Goal: Task Accomplishment & Management: Use online tool/utility

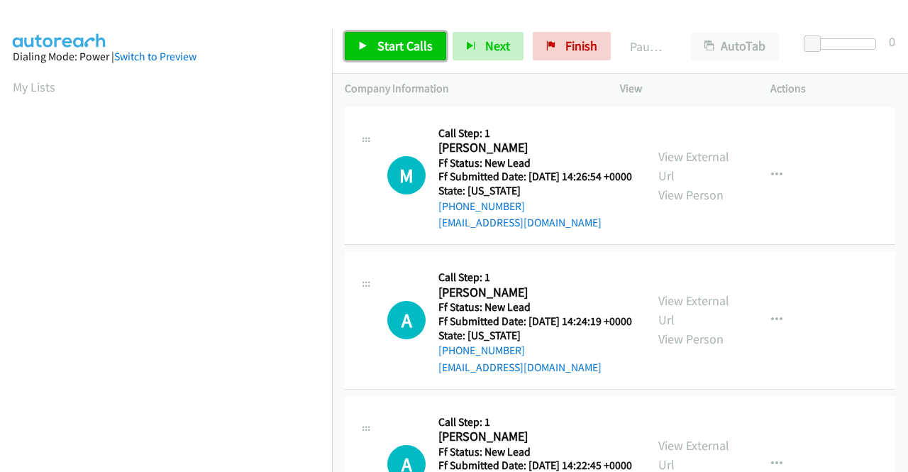
click at [379, 53] on span "Start Calls" at bounding box center [404, 46] width 55 height 16
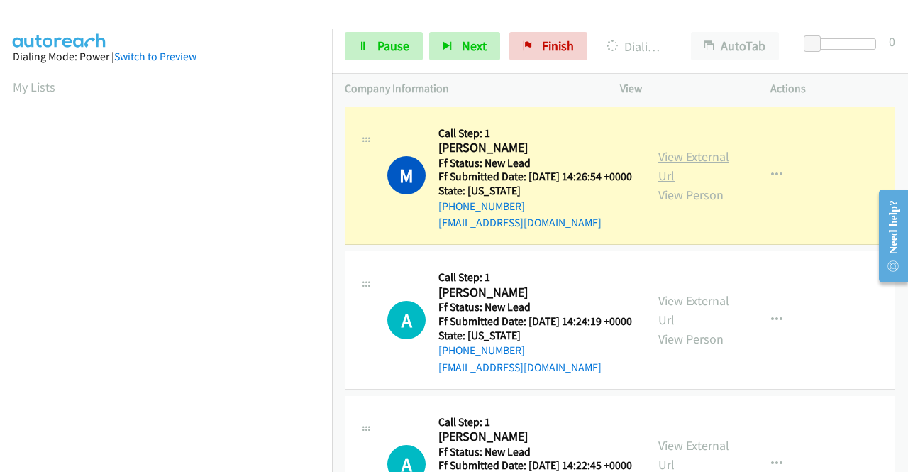
click at [674, 165] on link "View External Url" at bounding box center [693, 165] width 71 height 35
click at [0, 189] on aside "Dialing Mode: Power | Switch to Preview My Lists" at bounding box center [166, 421] width 332 height 785
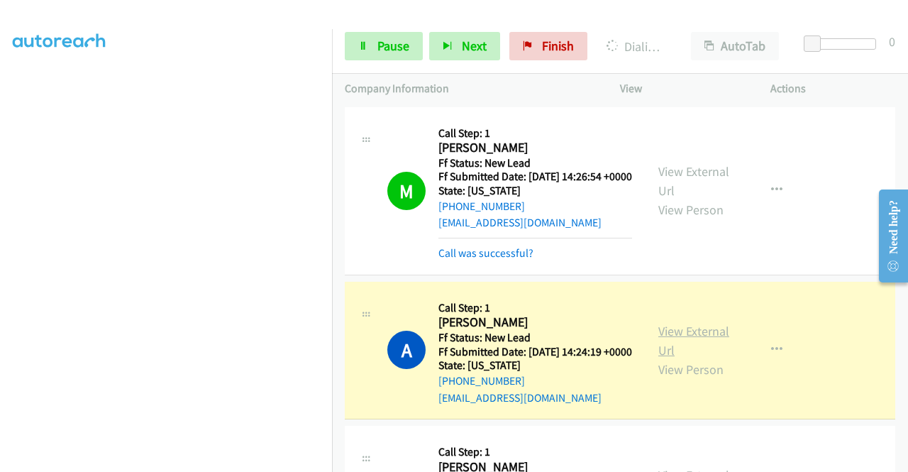
click at [688, 344] on link "View External Url" at bounding box center [693, 340] width 71 height 35
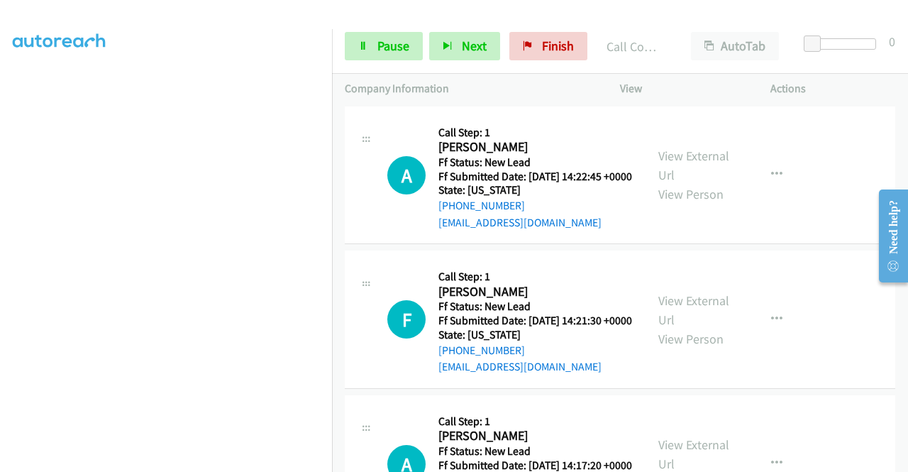
scroll to position [378, 0]
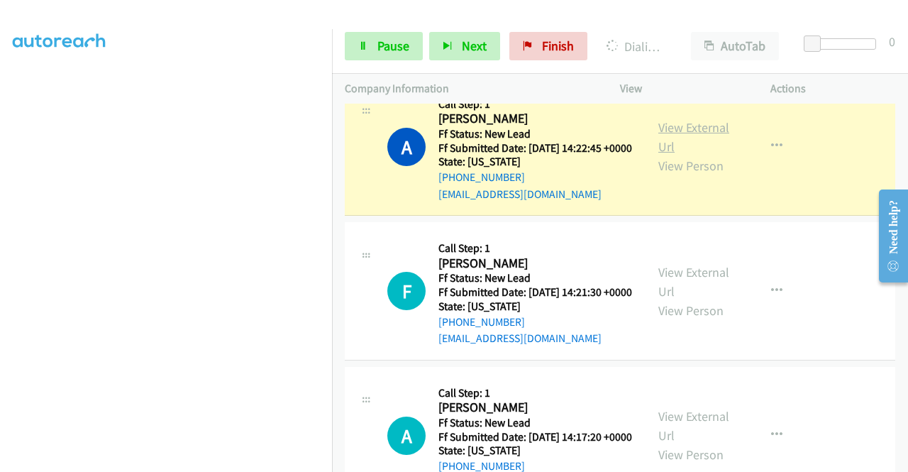
click at [674, 155] on link "View External Url" at bounding box center [693, 136] width 71 height 35
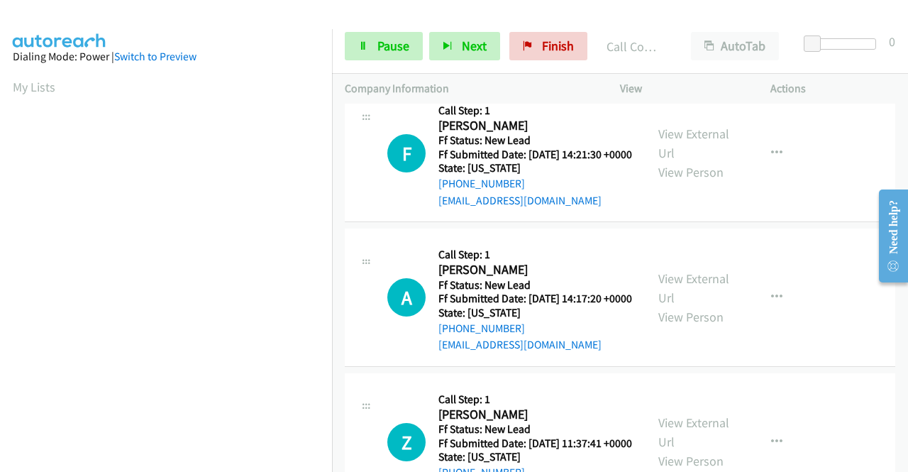
scroll to position [548, 0]
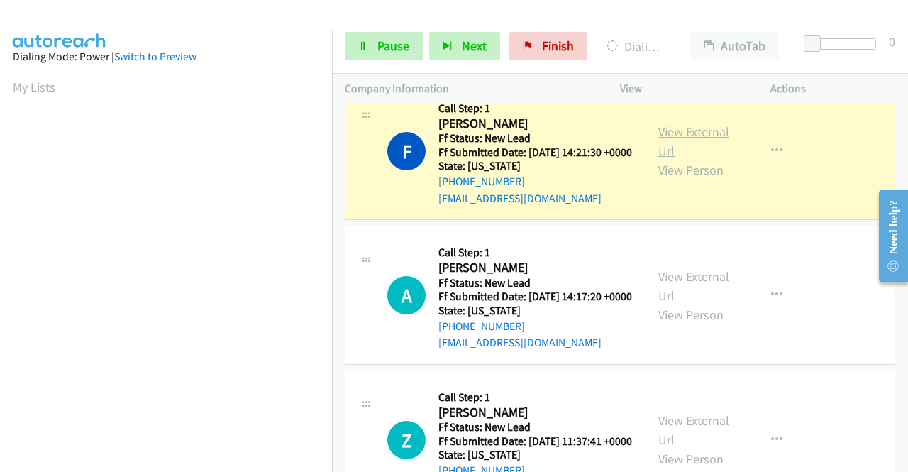
click at [677, 159] on link "View External Url" at bounding box center [693, 140] width 71 height 35
click at [332, 223] on td "F Callback Scheduled Call Step: 1 Fredy Vega America/New_York Ff Status: New Le…" at bounding box center [620, 151] width 576 height 145
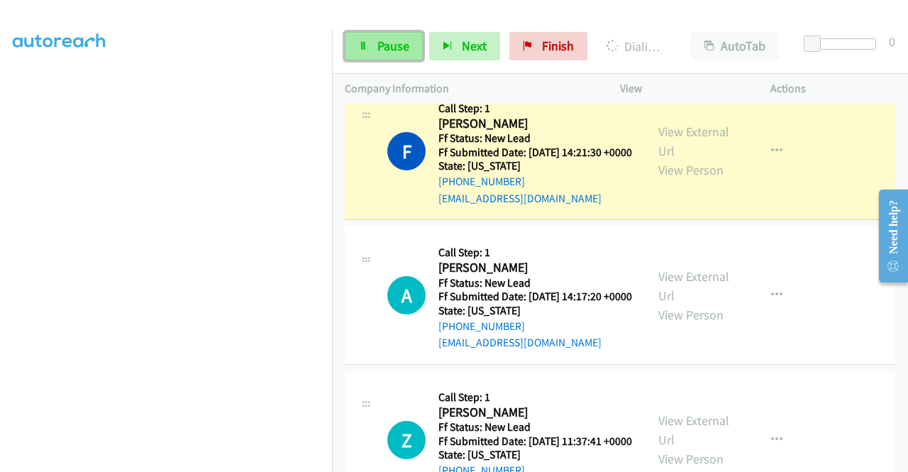
click at [379, 35] on link "Pause" at bounding box center [384, 46] width 78 height 28
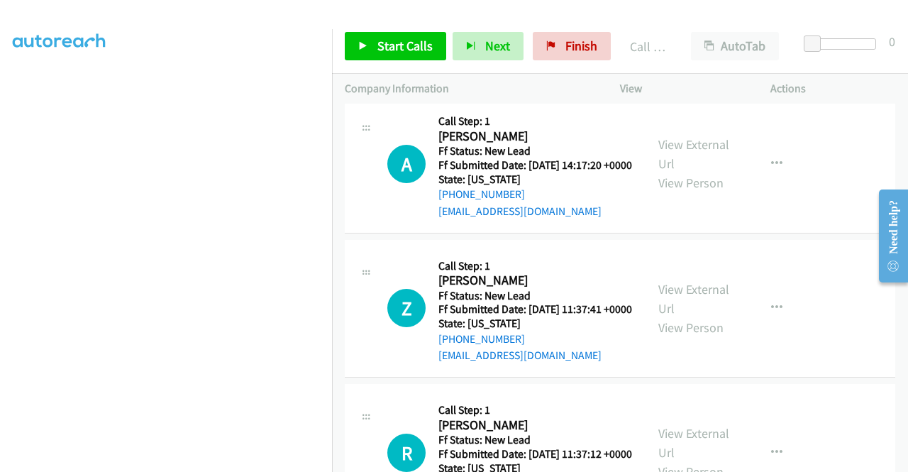
scroll to position [738, 0]
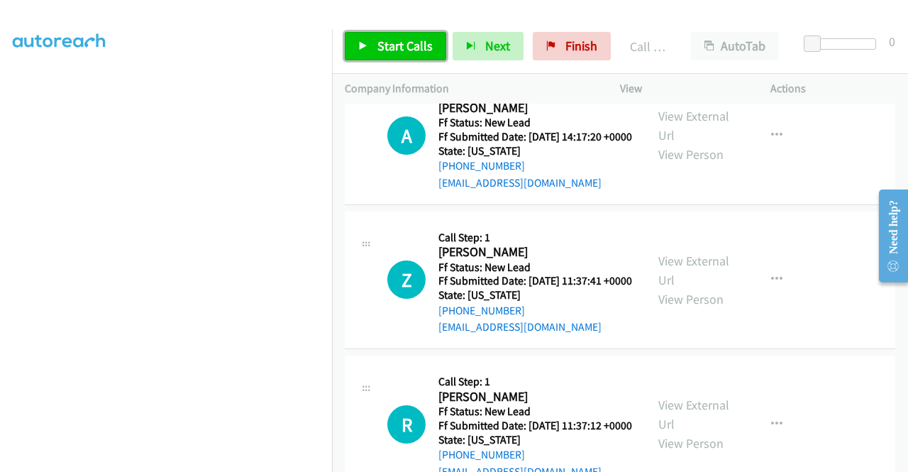
click at [416, 48] on span "Start Calls" at bounding box center [404, 46] width 55 height 16
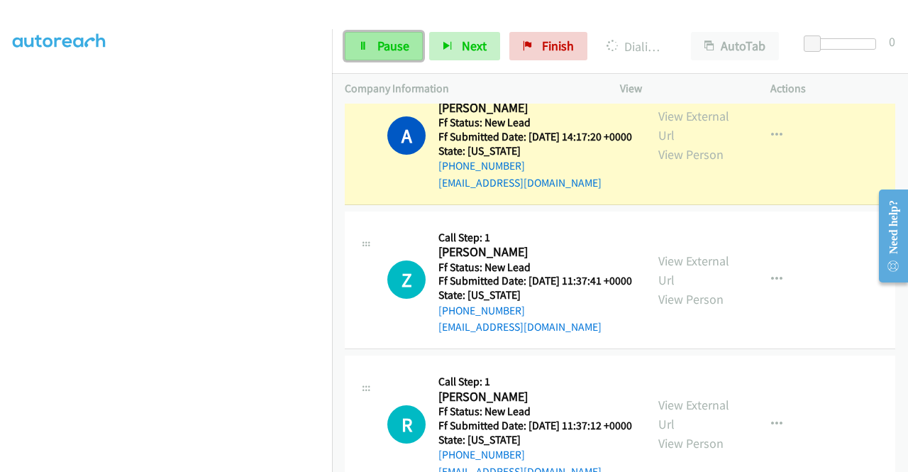
click at [392, 43] on span "Pause" at bounding box center [393, 46] width 32 height 16
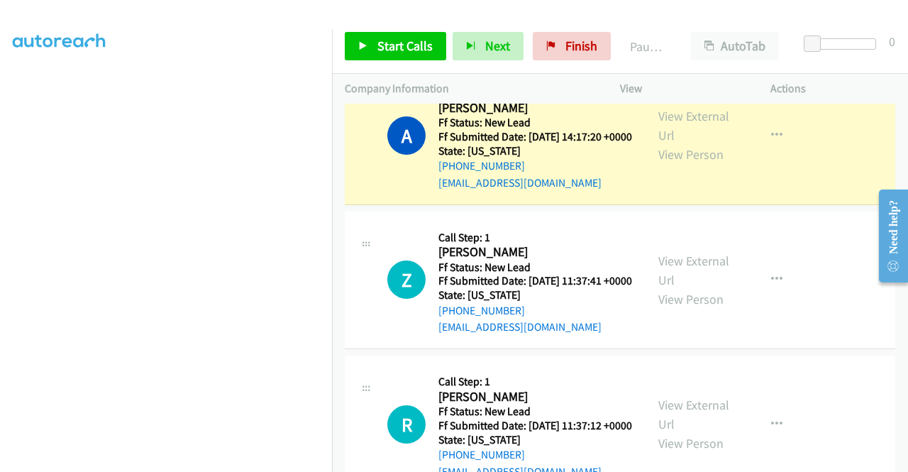
click at [650, 172] on div "View External Url View Person View External Url Email Schedule/Manage Callback …" at bounding box center [726, 135] width 163 height 112
click at [665, 143] on link "View External Url" at bounding box center [693, 125] width 71 height 35
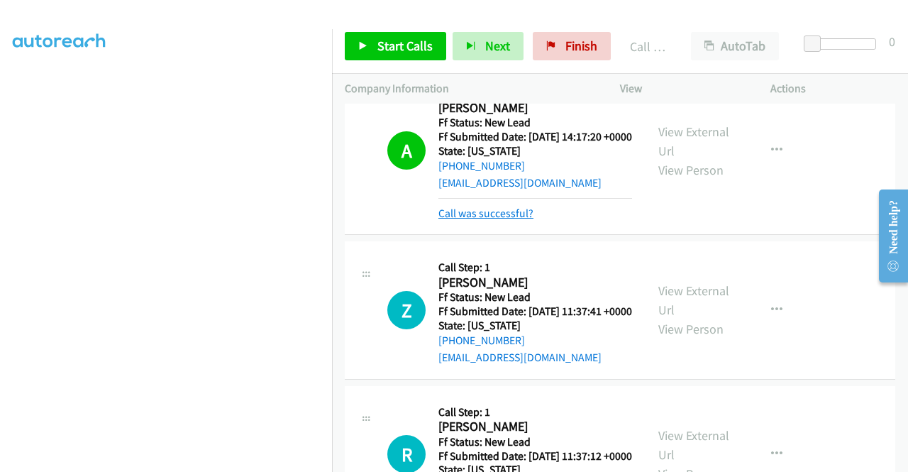
click at [509, 220] on link "Call was successful?" at bounding box center [485, 212] width 95 height 13
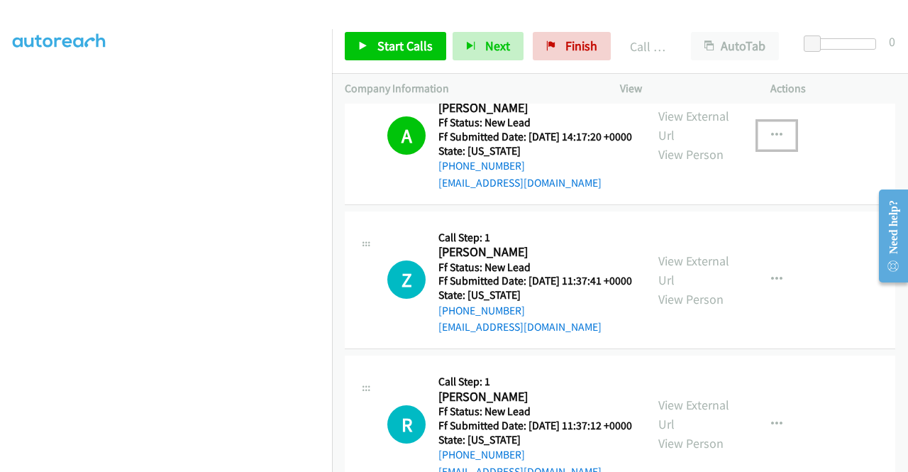
click at [771, 141] on icon "button" at bounding box center [776, 135] width 11 height 11
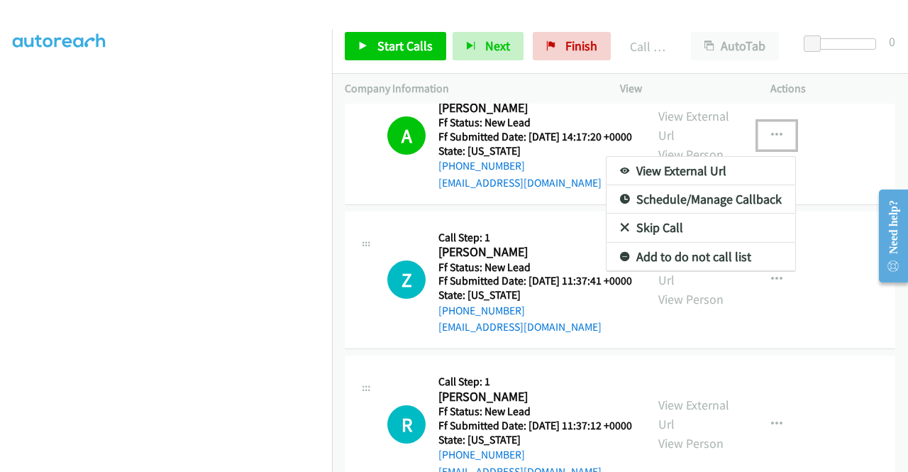
click at [668, 271] on link "Add to do not call list" at bounding box center [700, 257] width 189 height 28
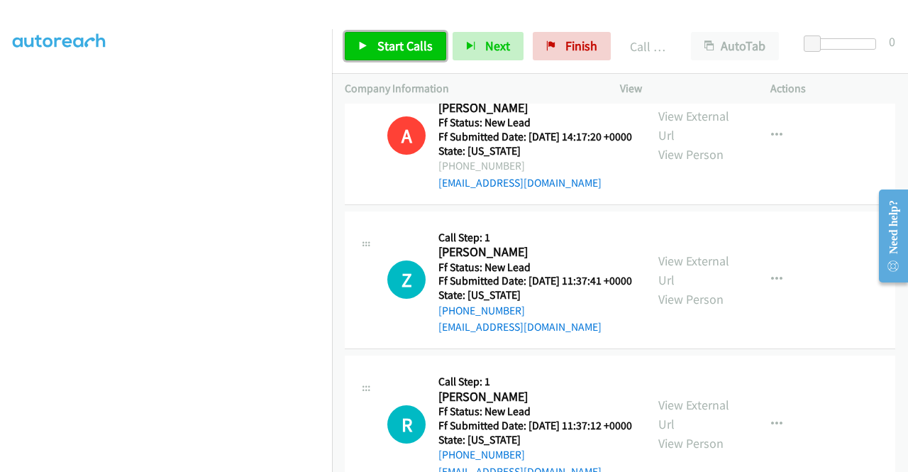
click at [421, 46] on span "Start Calls" at bounding box center [404, 46] width 55 height 16
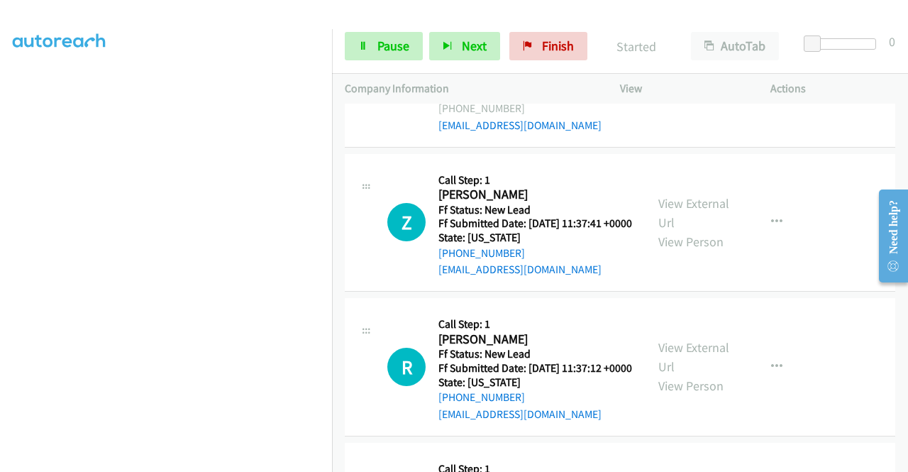
scroll to position [823, 0]
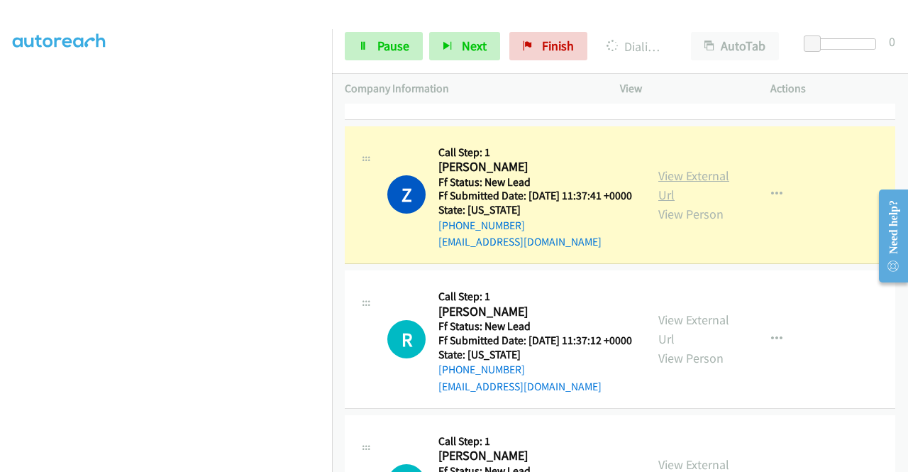
click at [680, 203] on link "View External Url" at bounding box center [693, 184] width 71 height 35
click at [0, 145] on aside "Dialing Mode: Power | Switch to Preview My Lists" at bounding box center [166, 108] width 332 height 785
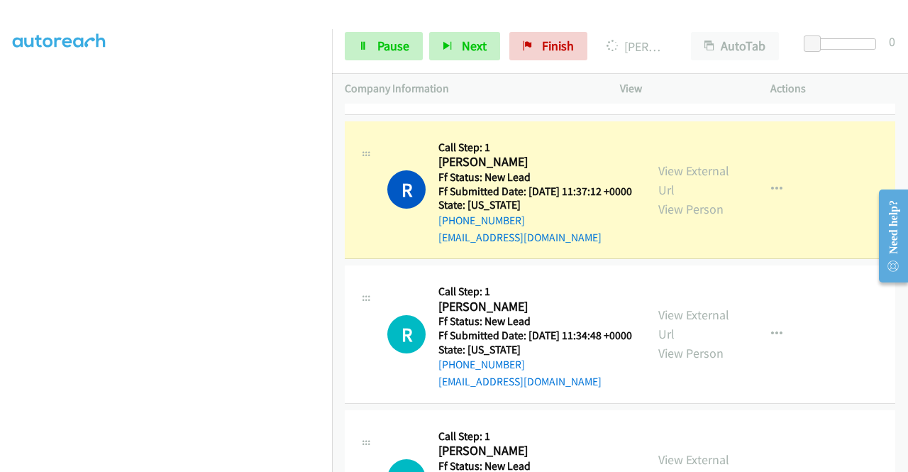
scroll to position [323, 0]
click at [0, 161] on aside "Dialing Mode: Power | Switch to Preview My Lists" at bounding box center [166, 108] width 332 height 785
click at [680, 218] on div "View External Url View Person" at bounding box center [695, 189] width 74 height 57
click at [670, 198] on link "View External Url" at bounding box center [693, 179] width 71 height 35
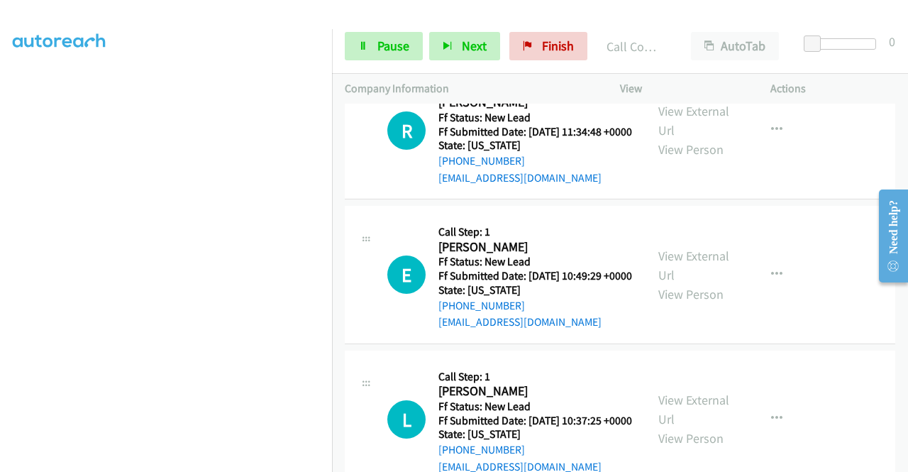
scroll to position [1258, 0]
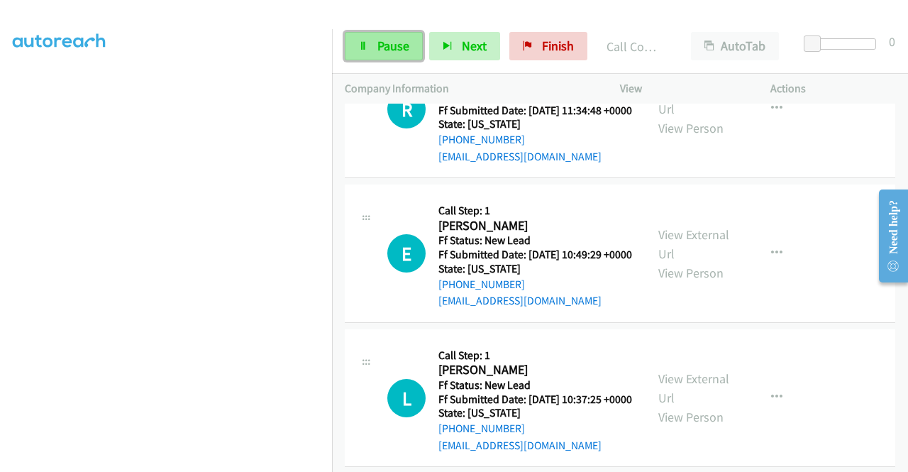
click at [384, 42] on span "Pause" at bounding box center [393, 46] width 32 height 16
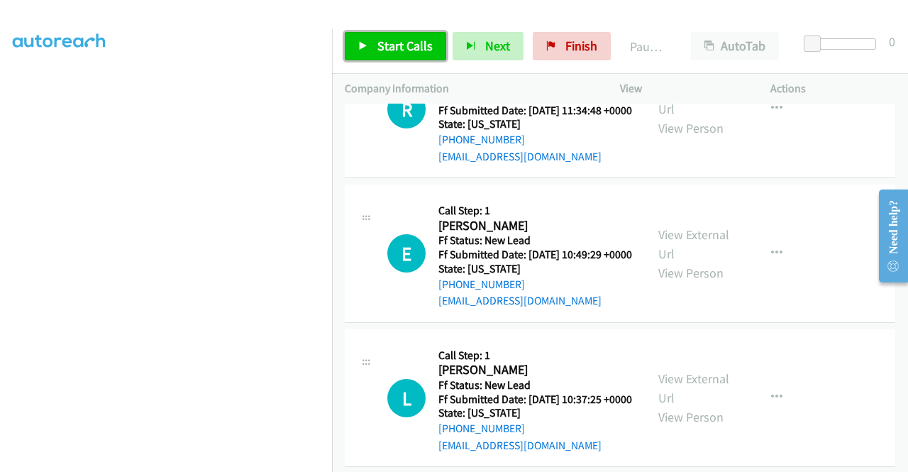
click at [384, 42] on span "Start Calls" at bounding box center [404, 46] width 55 height 16
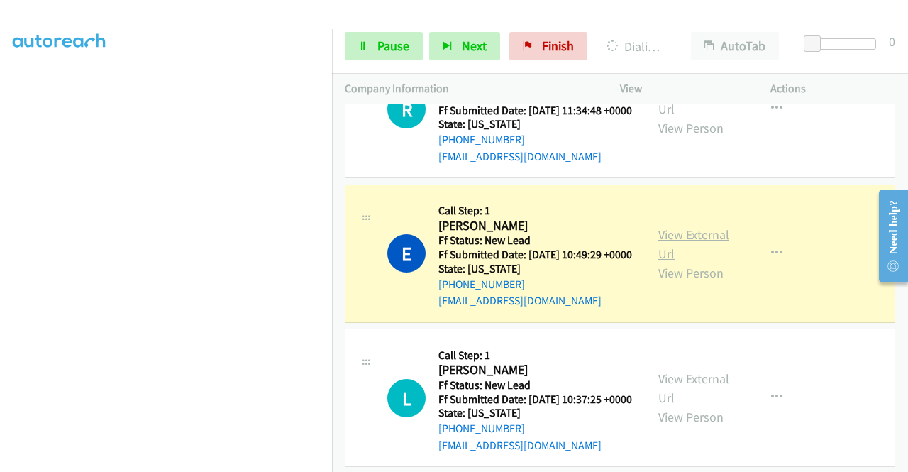
click at [682, 262] on link "View External Url" at bounding box center [693, 243] width 71 height 35
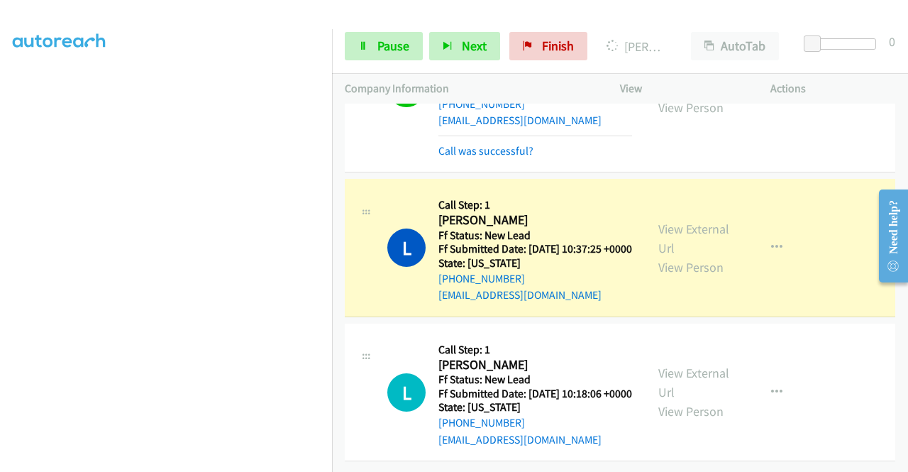
scroll to position [1598, 0]
click at [694, 192] on div "View External Url View Person View External Url Email Schedule/Manage Callback …" at bounding box center [726, 248] width 163 height 112
click at [682, 221] on link "View External Url" at bounding box center [693, 238] width 71 height 35
click at [386, 30] on div "Start Calls Pause Next Finish Dialing Lashunda Shepard AutoTab AutoTab 0" at bounding box center [620, 46] width 576 height 55
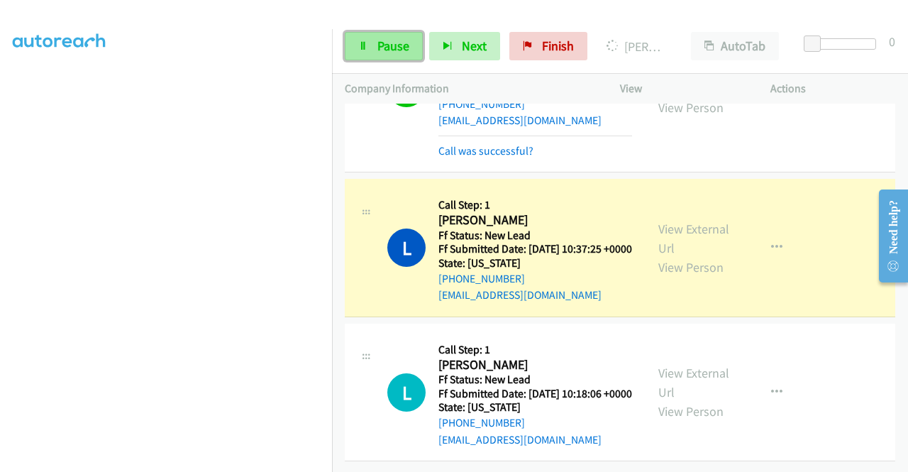
click at [345, 57] on link "Pause" at bounding box center [384, 46] width 78 height 28
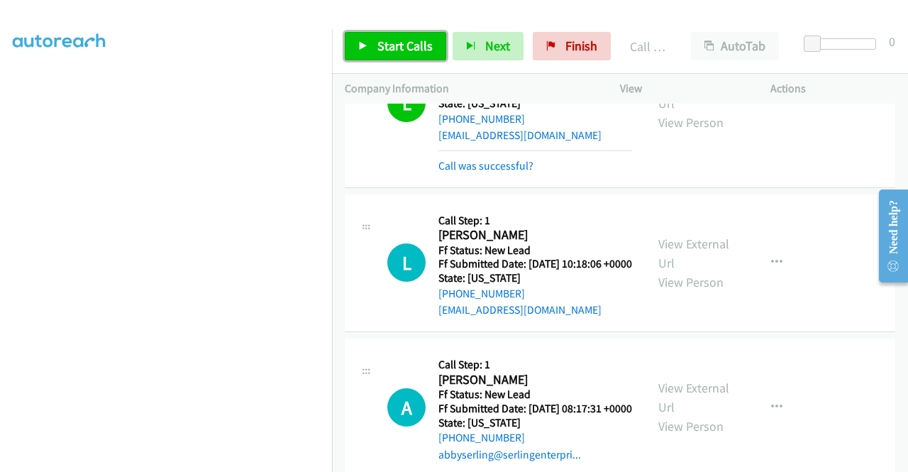
click at [387, 41] on span "Start Calls" at bounding box center [404, 46] width 55 height 16
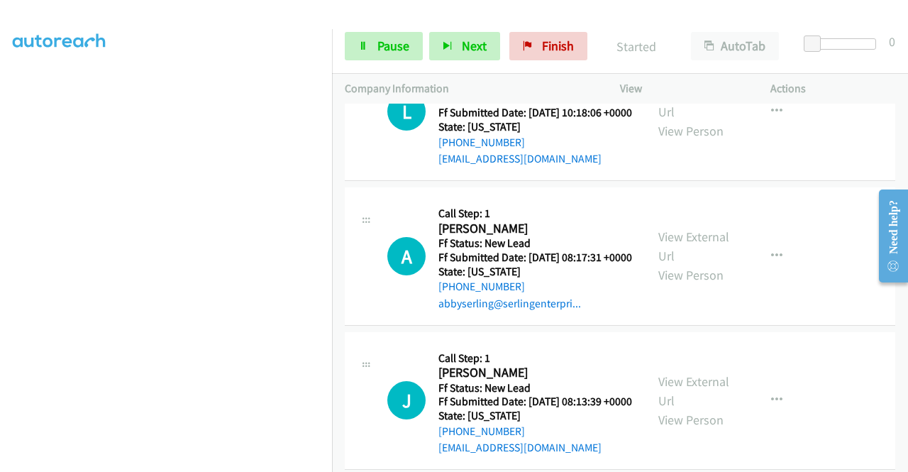
scroll to position [1816, 0]
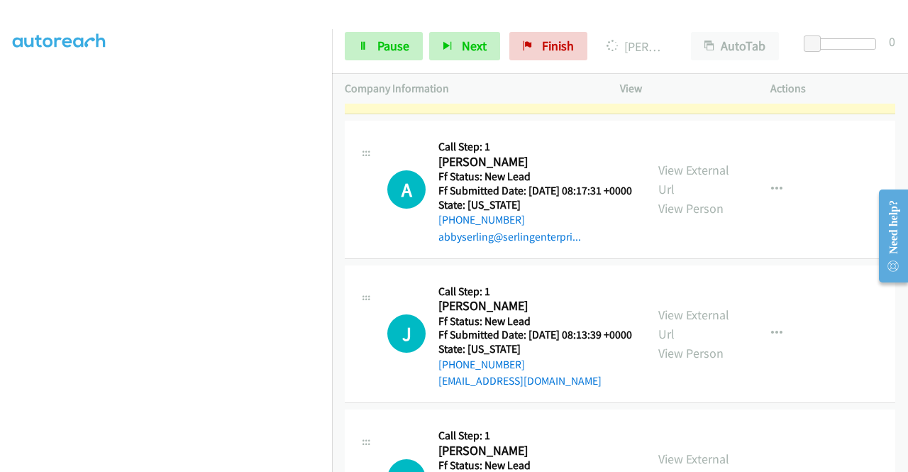
click at [696, 53] on link "View External Url" at bounding box center [693, 35] width 71 height 35
click at [0, 181] on aside "Dialing Mode: Power | Switch to Preview My Lists" at bounding box center [166, 108] width 332 height 785
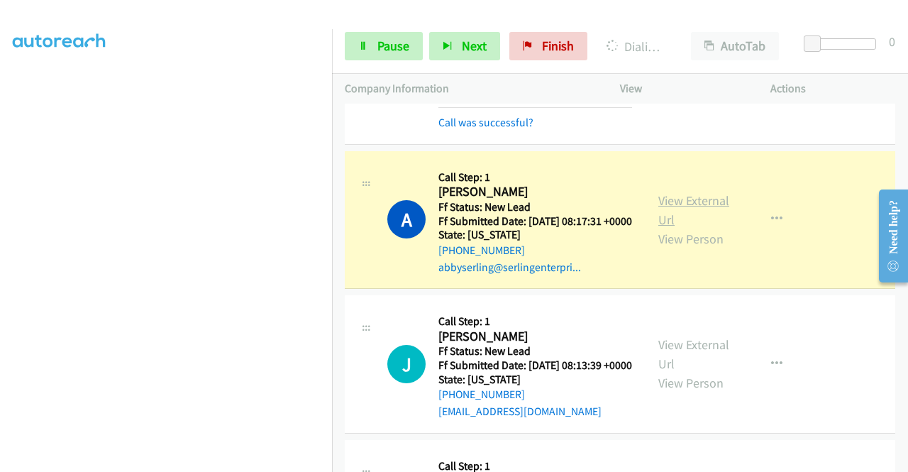
click at [682, 228] on link "View External Url" at bounding box center [693, 209] width 71 height 35
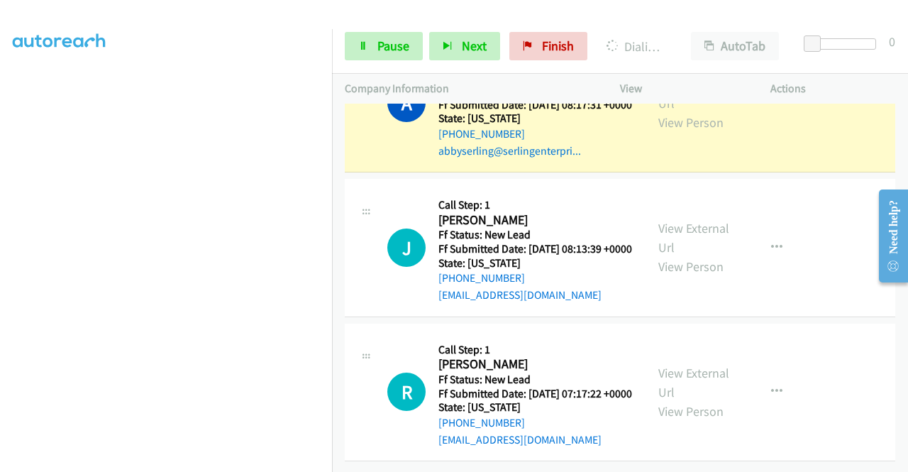
scroll to position [2047, 0]
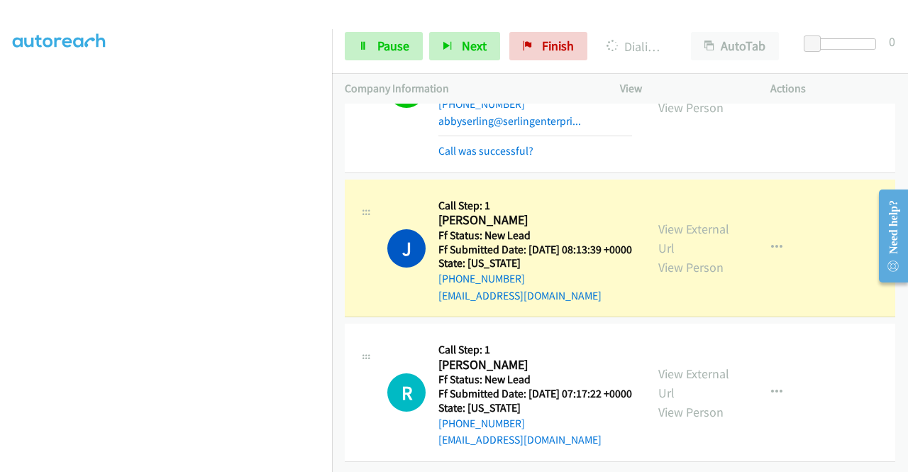
click at [670, 277] on div "View External Url View Person" at bounding box center [695, 247] width 74 height 57
click at [669, 256] on link "View External Url" at bounding box center [693, 238] width 71 height 35
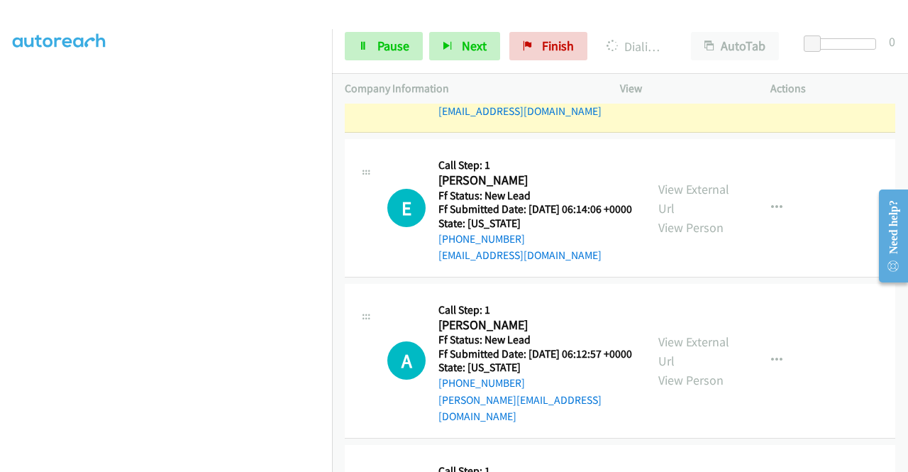
scroll to position [2349, 0]
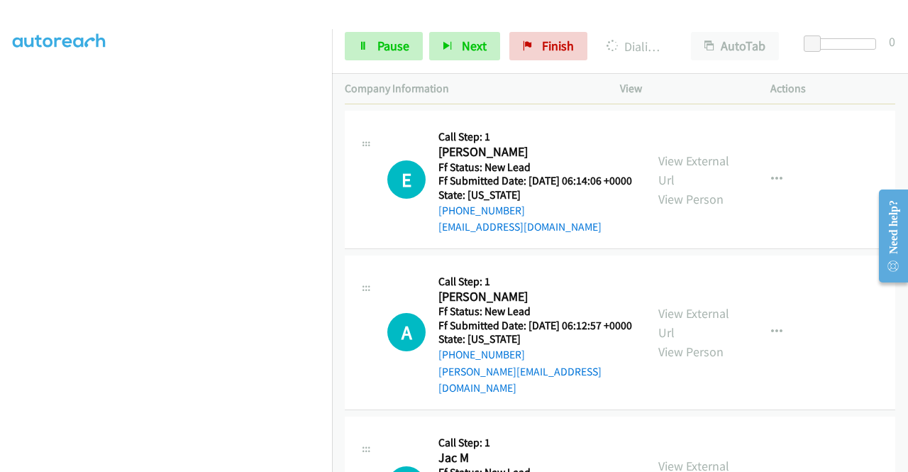
click at [714, 43] on link "View External Url" at bounding box center [693, 25] width 71 height 35
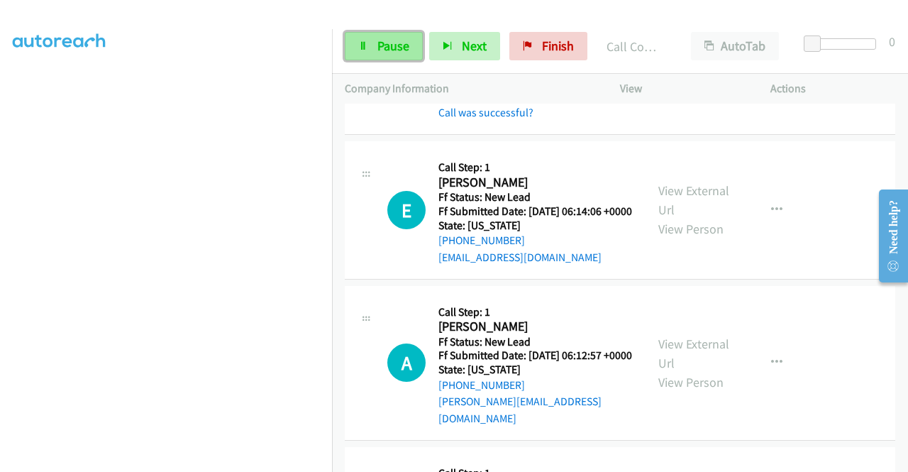
click at [380, 43] on span "Pause" at bounding box center [393, 46] width 32 height 16
click at [380, 52] on span "Start Calls" at bounding box center [371, 67] width 26 height 30
click at [904, 461] on div "+1 415-964-1034 Call failed - Please reload the list and try again The Callbar …" at bounding box center [620, 288] width 576 height 368
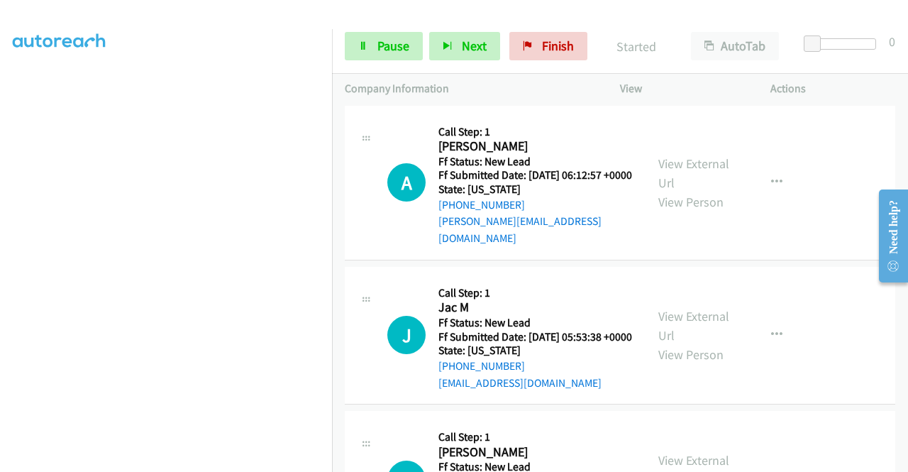
scroll to position [2558, 0]
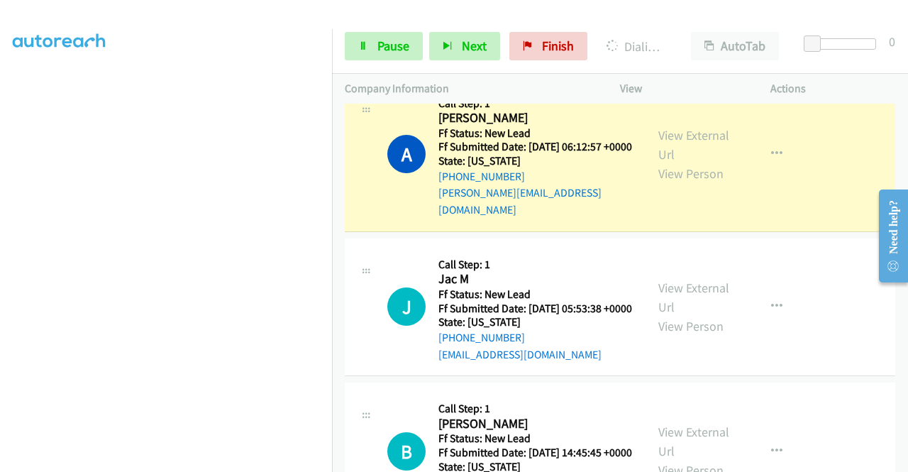
click at [689, 218] on div "View External Url View Person View External Url Email Schedule/Manage Callback …" at bounding box center [726, 154] width 163 height 128
click at [667, 162] on link "View External Url" at bounding box center [693, 144] width 71 height 35
click at [388, 48] on span "Pause" at bounding box center [393, 46] width 32 height 16
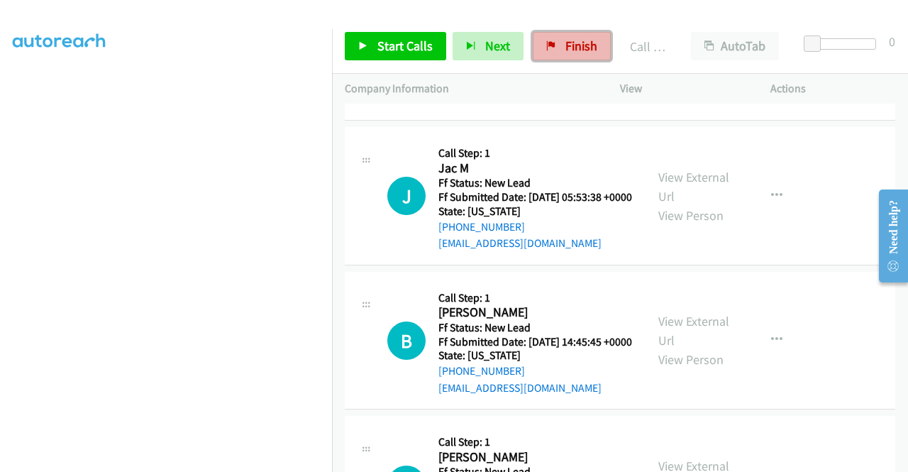
click at [558, 43] on link "Finish" at bounding box center [572, 46] width 78 height 28
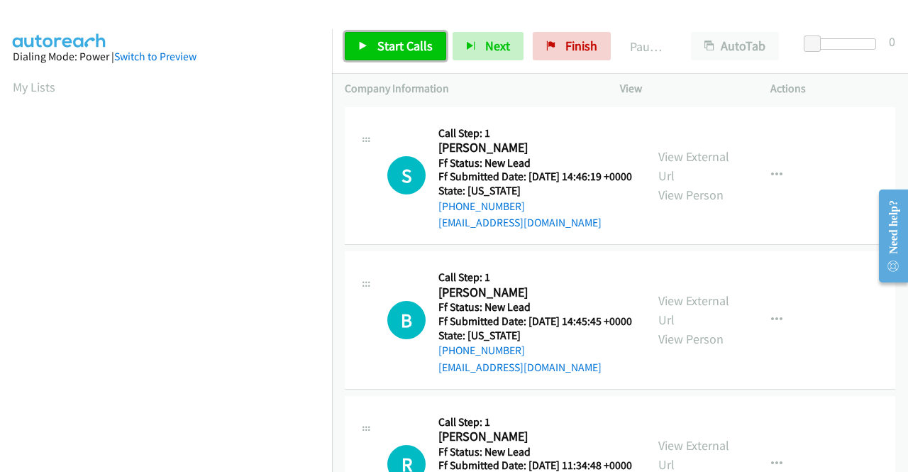
click at [404, 59] on link "Start Calls" at bounding box center [395, 46] width 101 height 28
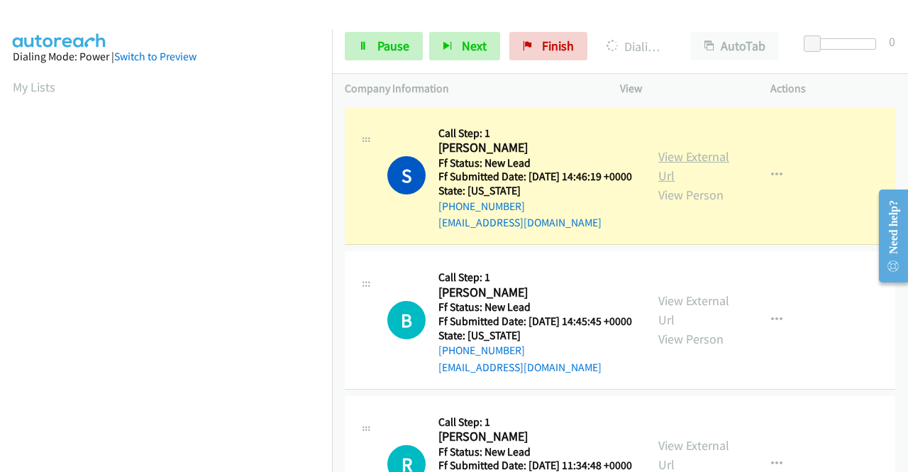
click at [681, 158] on link "View External Url" at bounding box center [693, 165] width 71 height 35
click at [0, 260] on aside "Dialing Mode: Power | Switch to Preview My Lists" at bounding box center [166, 421] width 332 height 785
click at [279, 462] on section at bounding box center [166, 135] width 306 height 679
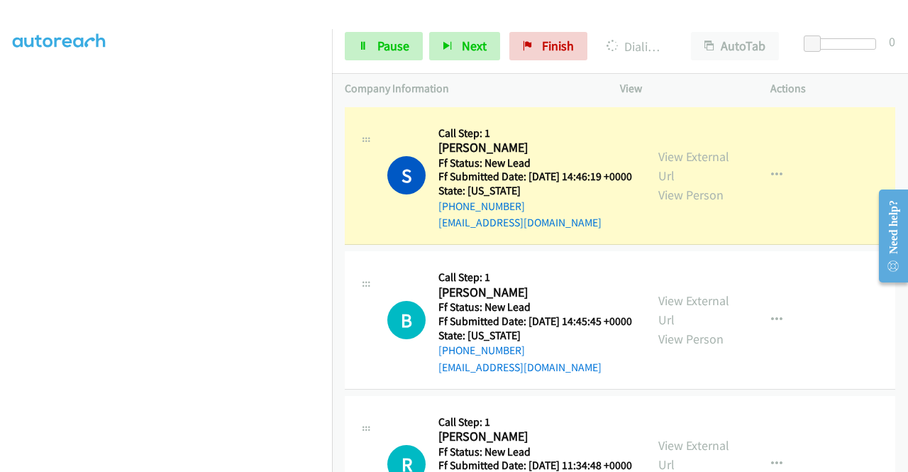
click at [332, 79] on div "Company Information" at bounding box center [469, 89] width 275 height 30
click at [332, 52] on nav "Dialing Mode: Power | Switch to Preview My Lists" at bounding box center [166, 265] width 333 height 472
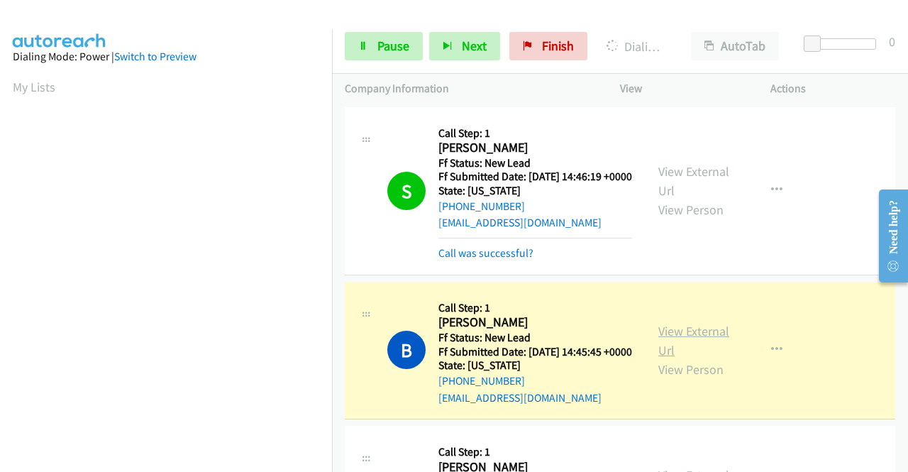
click at [660, 358] on link "View External Url" at bounding box center [693, 340] width 71 height 35
drag, startPoint x: 0, startPoint y: 240, endPoint x: 18, endPoint y: 250, distance: 20.3
click at [0, 240] on aside "Dialing Mode: Power | Switch to Preview My Lists" at bounding box center [166, 108] width 332 height 785
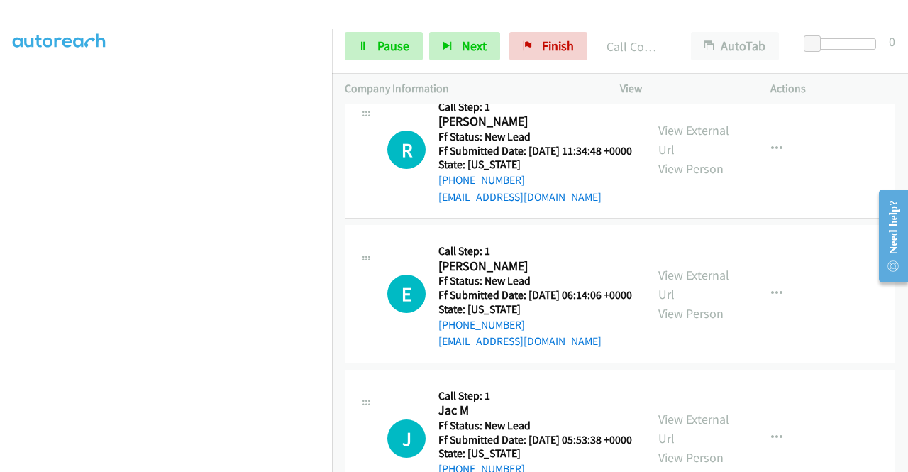
scroll to position [378, 0]
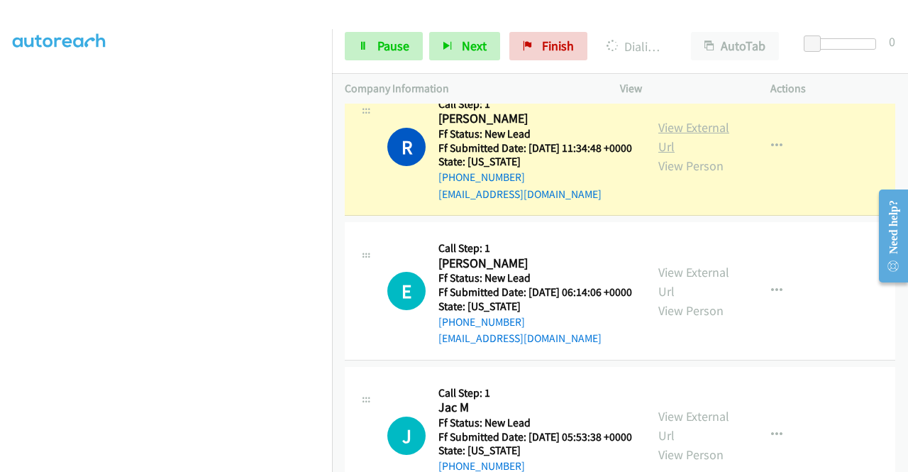
click at [664, 155] on link "View External Url" at bounding box center [693, 136] width 71 height 35
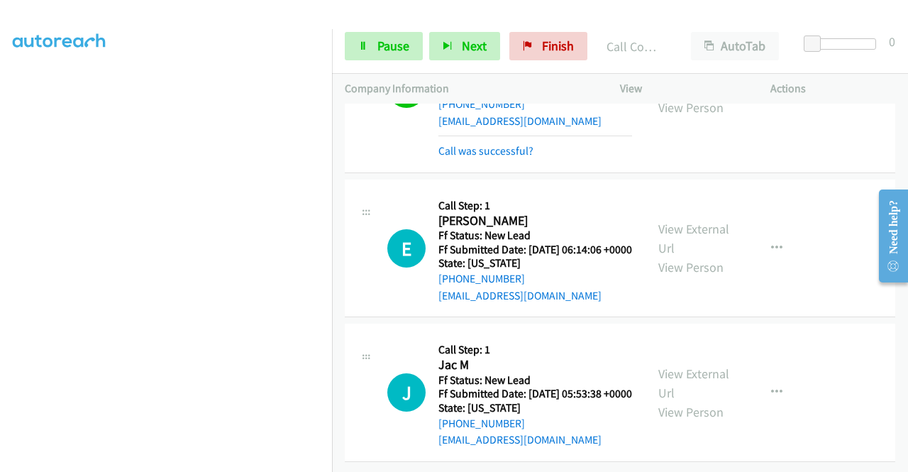
scroll to position [530, 0]
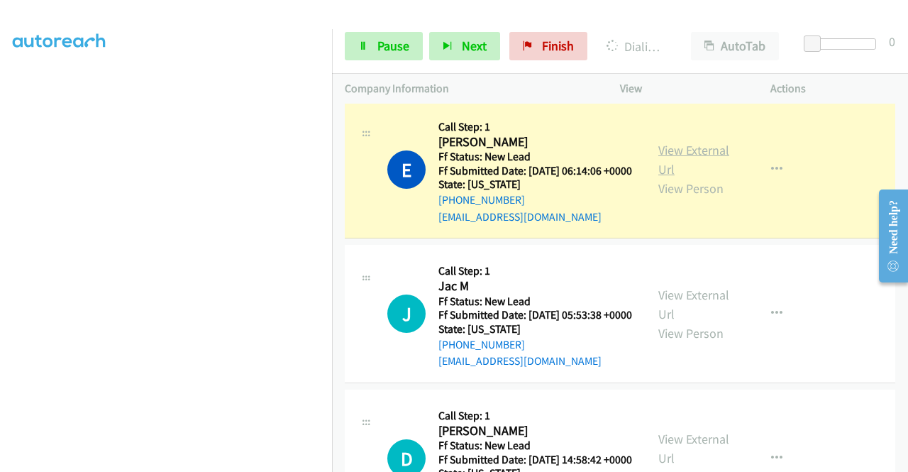
click at [665, 177] on link "View External Url" at bounding box center [693, 159] width 71 height 35
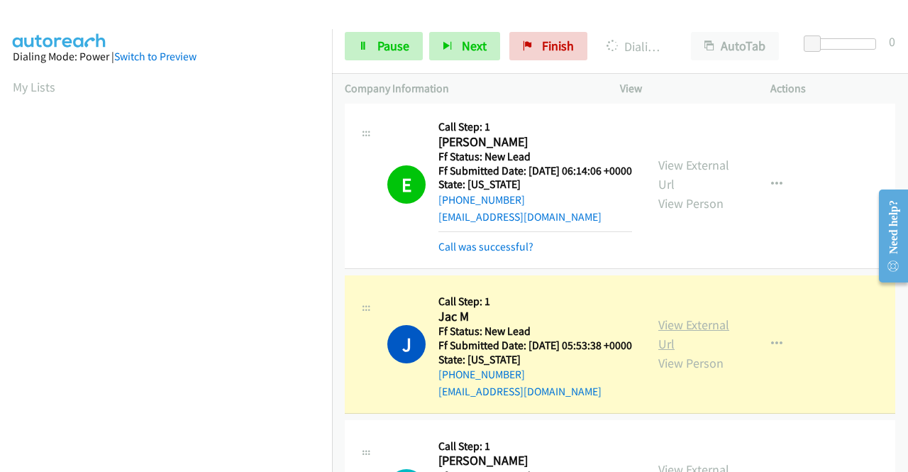
click at [664, 352] on link "View External Url" at bounding box center [693, 333] width 71 height 35
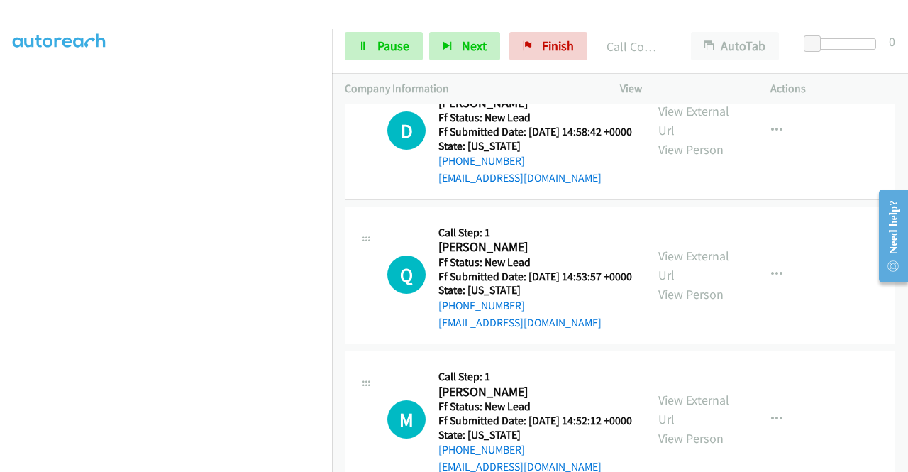
scroll to position [946, 0]
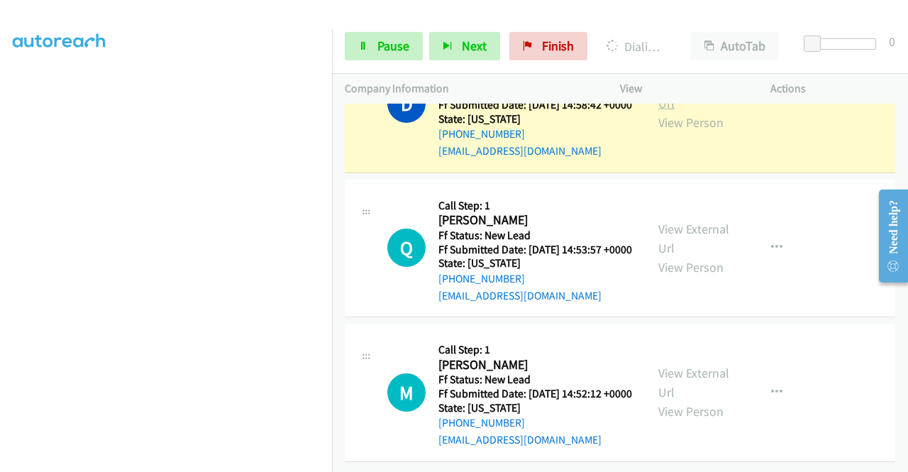
click at [691, 111] on link "View External Url" at bounding box center [693, 93] width 71 height 35
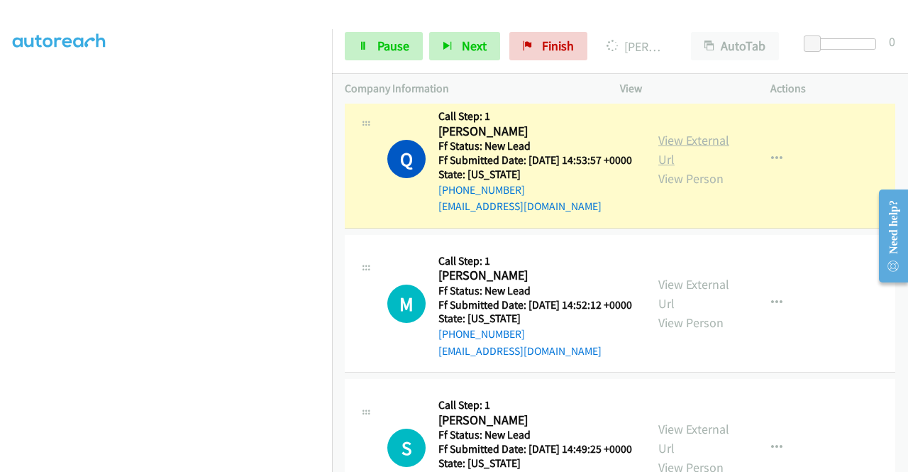
click at [679, 167] on link "View External Url" at bounding box center [693, 149] width 71 height 35
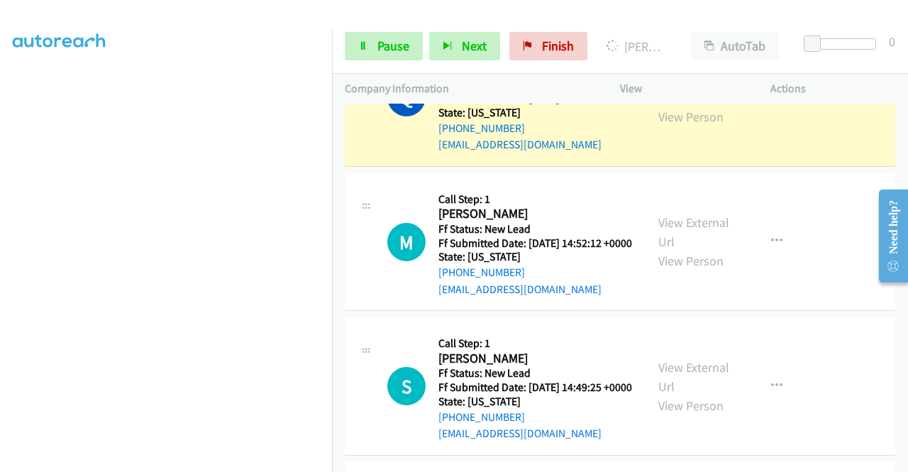
scroll to position [1128, 0]
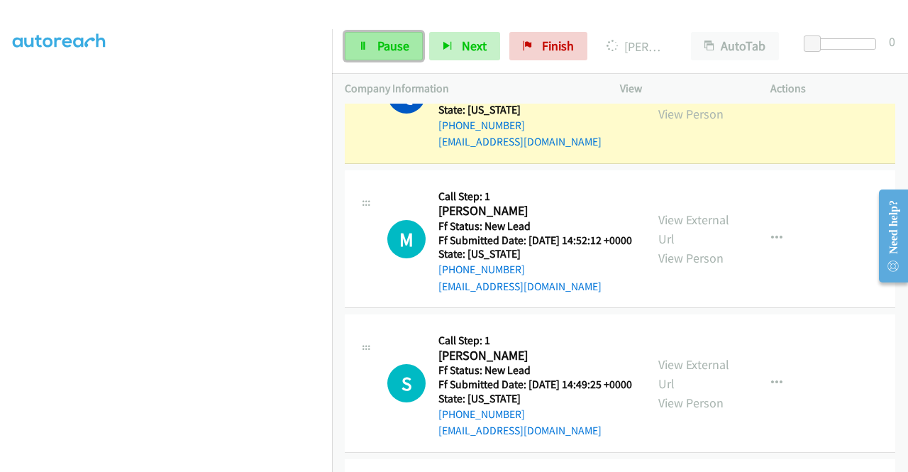
click at [363, 42] on icon at bounding box center [363, 47] width 10 height 10
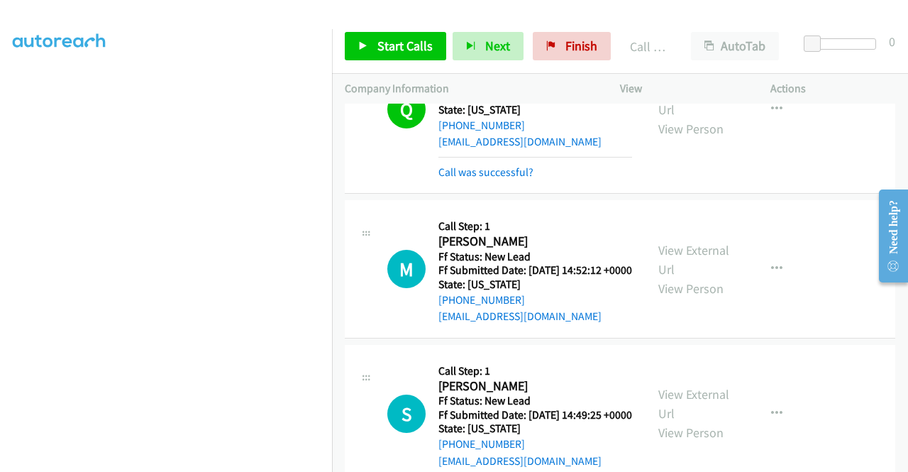
click at [418, 28] on div "Start Calls Pause Next Finish Call Completed AutoTab AutoTab 0" at bounding box center [620, 46] width 576 height 55
click at [406, 37] on link "Start Calls" at bounding box center [395, 46] width 101 height 28
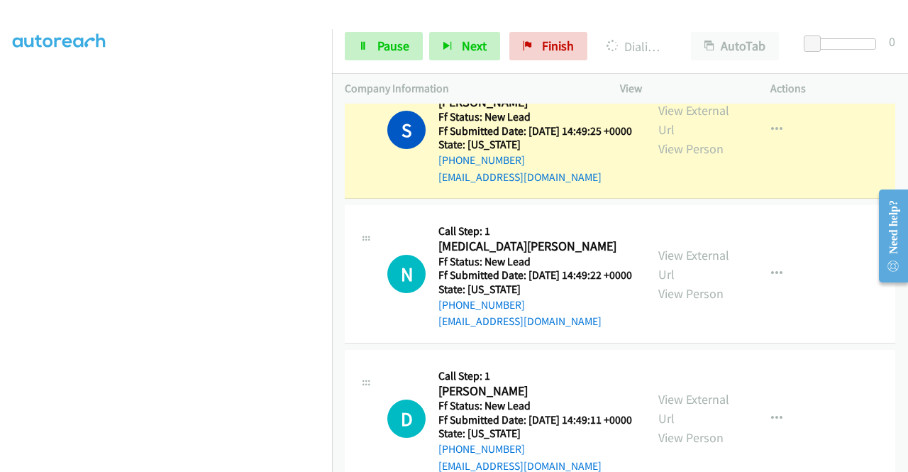
scroll to position [1431, 0]
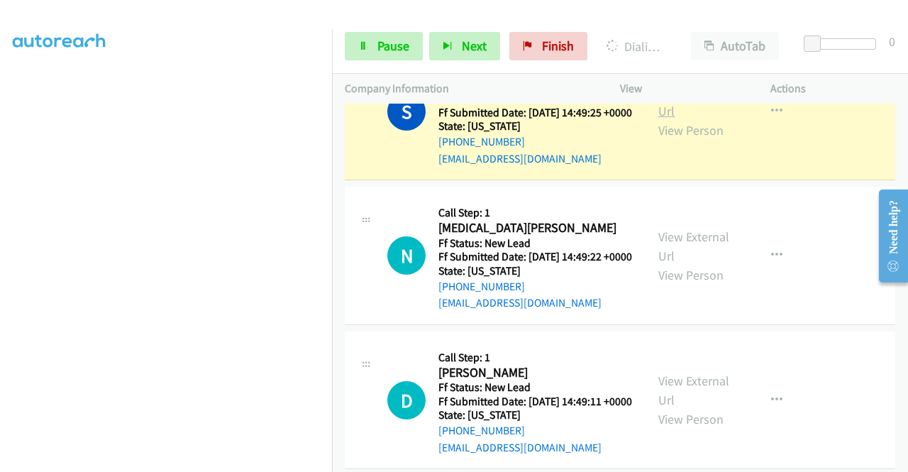
click at [672, 119] on link "View External Url" at bounding box center [693, 101] width 71 height 35
click at [0, 263] on aside "Dialing Mode: Power | Switch to Preview My Lists" at bounding box center [166, 108] width 332 height 785
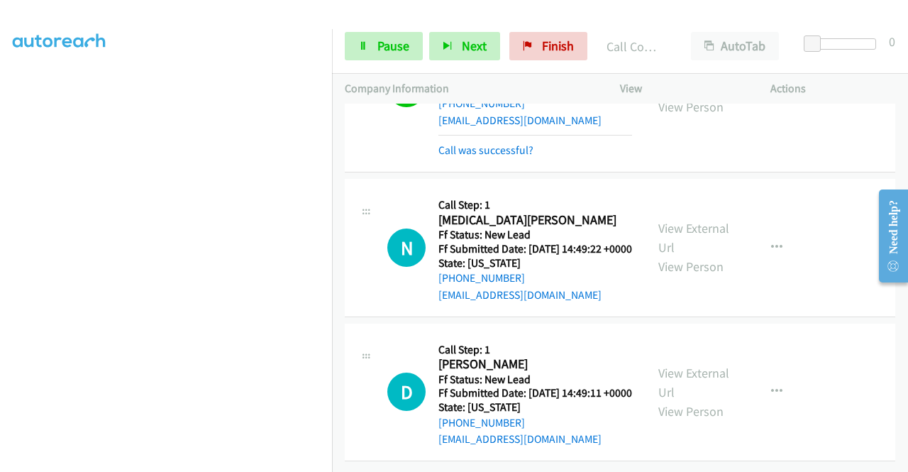
scroll to position [1629, 0]
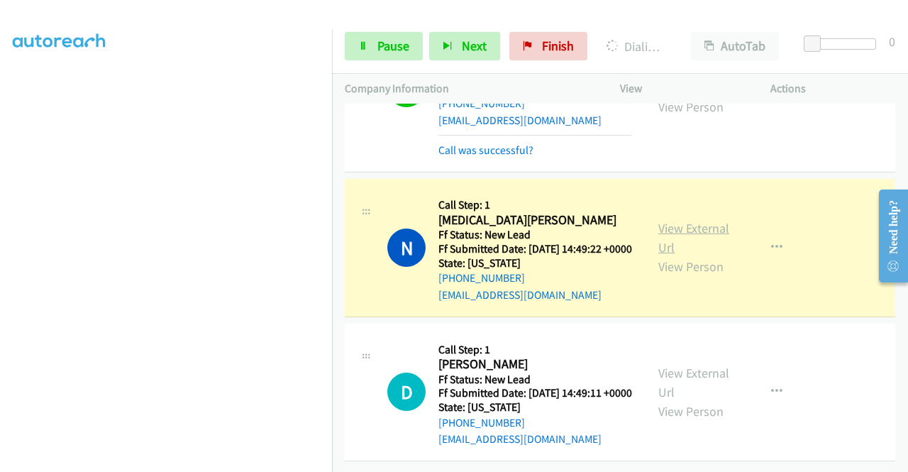
click at [669, 220] on link "View External Url" at bounding box center [693, 237] width 71 height 35
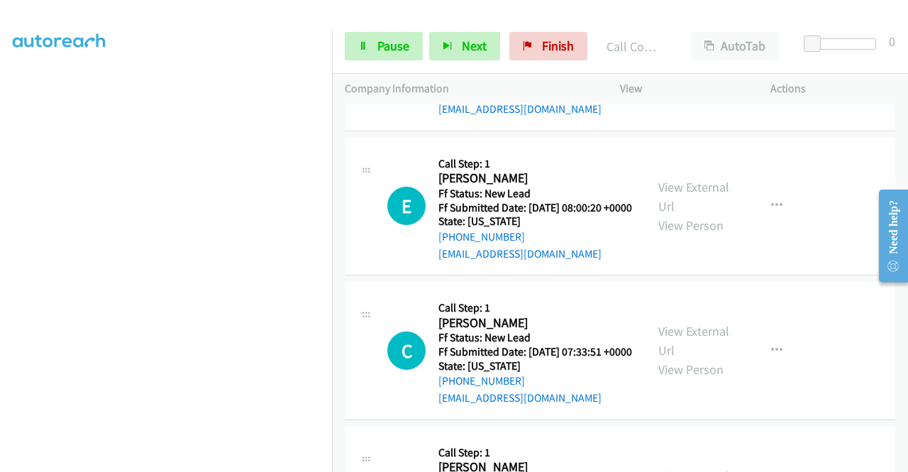
scroll to position [1833, 0]
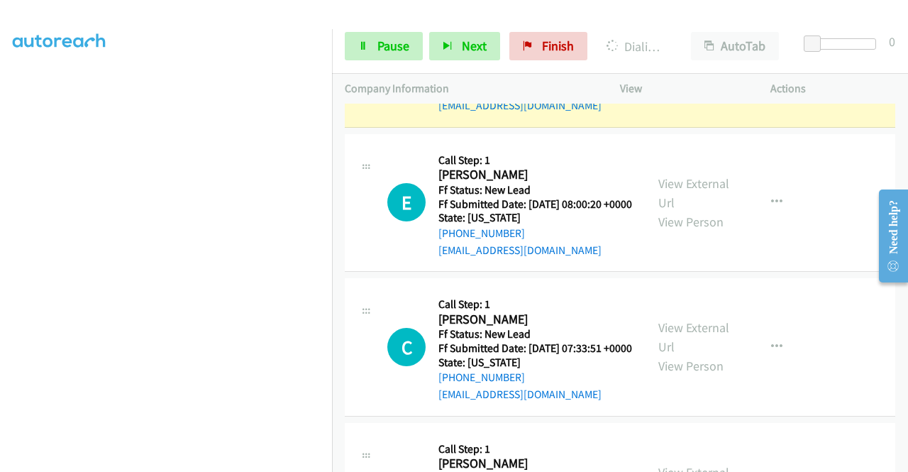
click at [628, 128] on div "D Callback Scheduled Call Step: 1 David Corral America/New_York Ff Status: New …" at bounding box center [620, 58] width 550 height 138
click at [661, 66] on link "View External Url" at bounding box center [693, 47] width 71 height 35
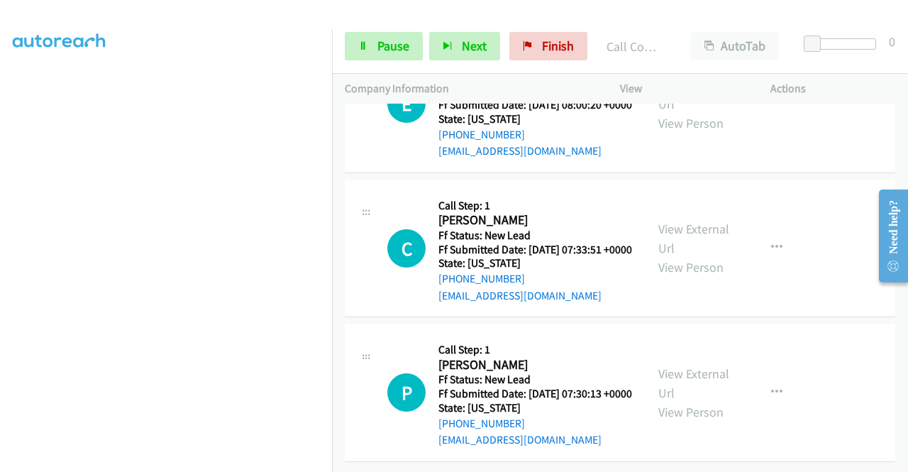
scroll to position [2060, 0]
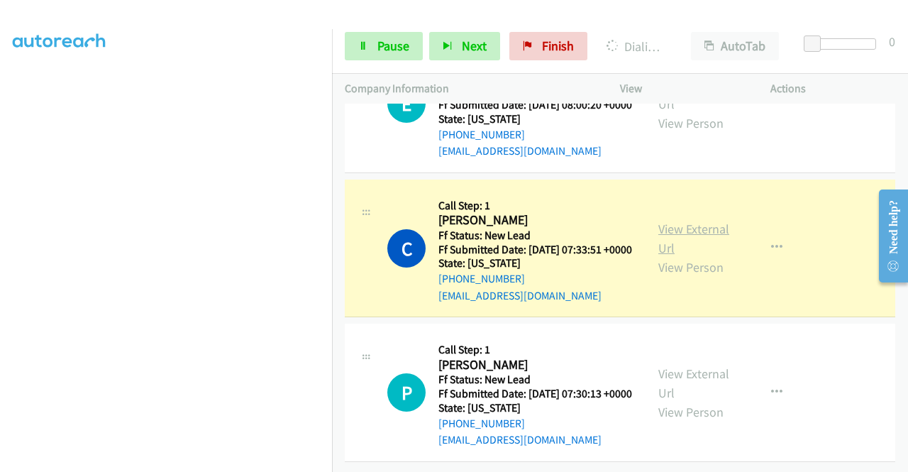
click at [658, 256] on link "View External Url" at bounding box center [693, 238] width 71 height 35
click at [333, 177] on td "E Callback Scheduled Call Step: 1 Elizabeth Doherty America/Los_Angeles Ff Stat…" at bounding box center [620, 104] width 576 height 145
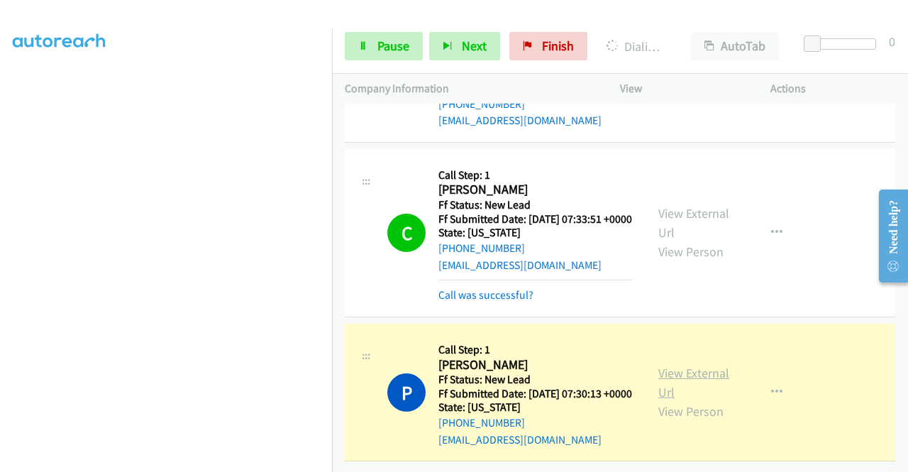
click at [667, 388] on link "View External Url" at bounding box center [693, 382] width 71 height 35
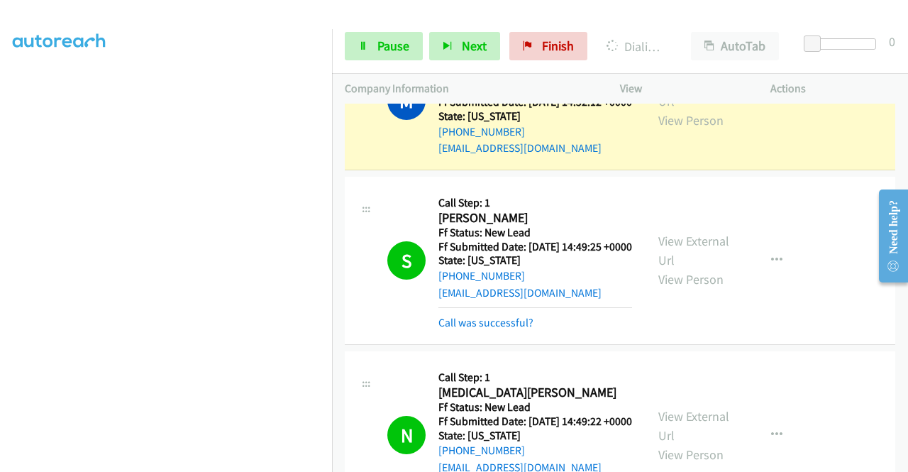
scroll to position [1292, 0]
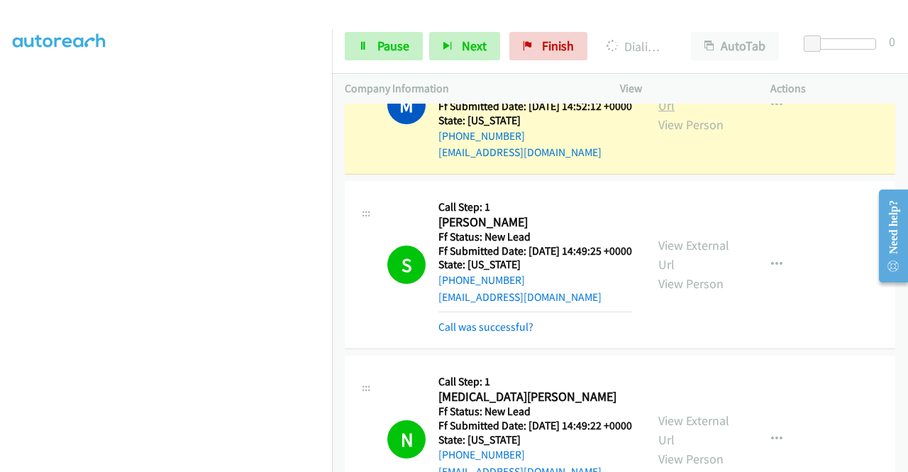
click at [691, 113] on link "View External Url" at bounding box center [693, 95] width 71 height 35
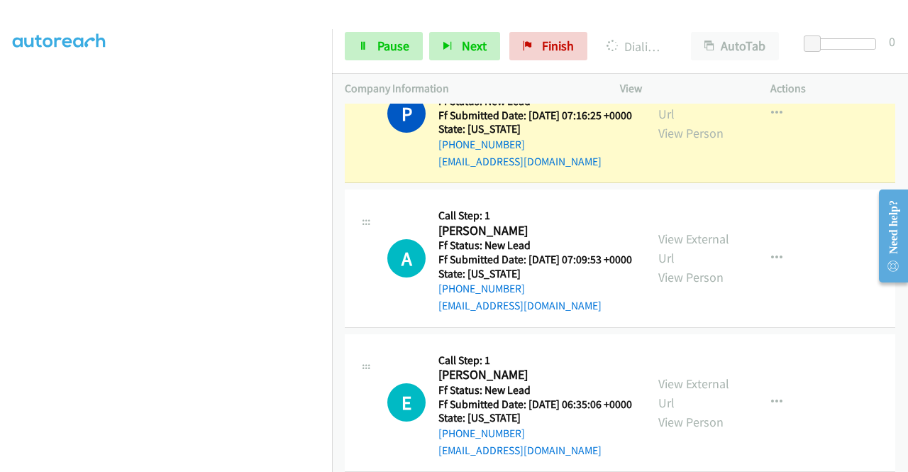
scroll to position [2568, 0]
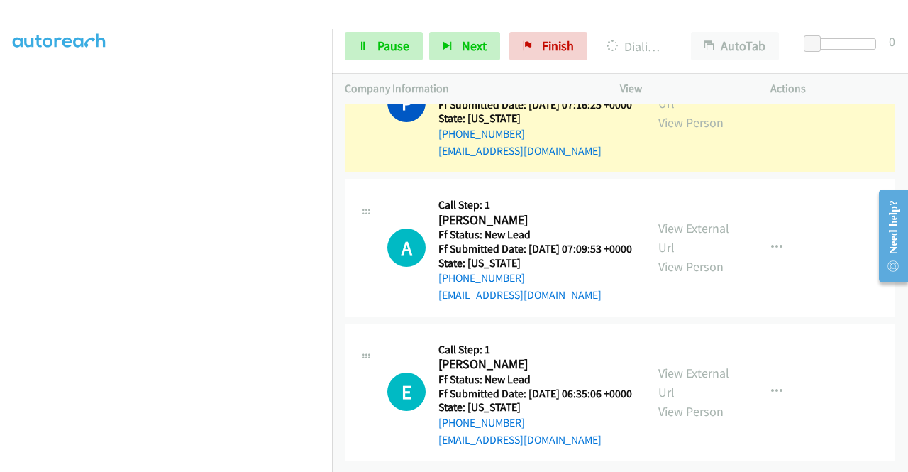
click at [710, 111] on link "View External Url" at bounding box center [693, 93] width 71 height 35
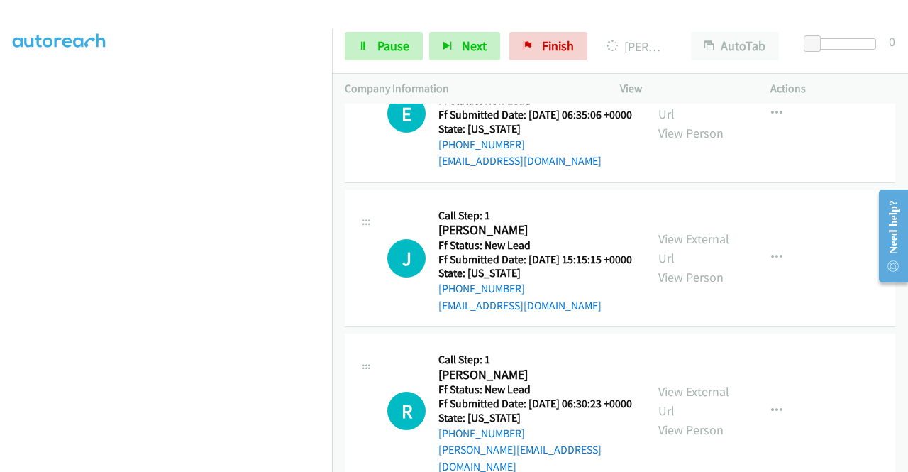
scroll to position [2805, 0]
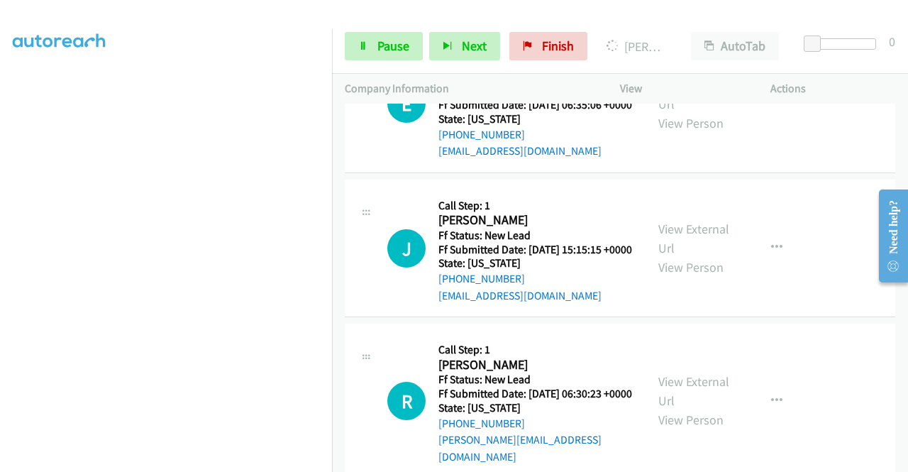
click at [373, 57] on link "Pause" at bounding box center [384, 46] width 78 height 28
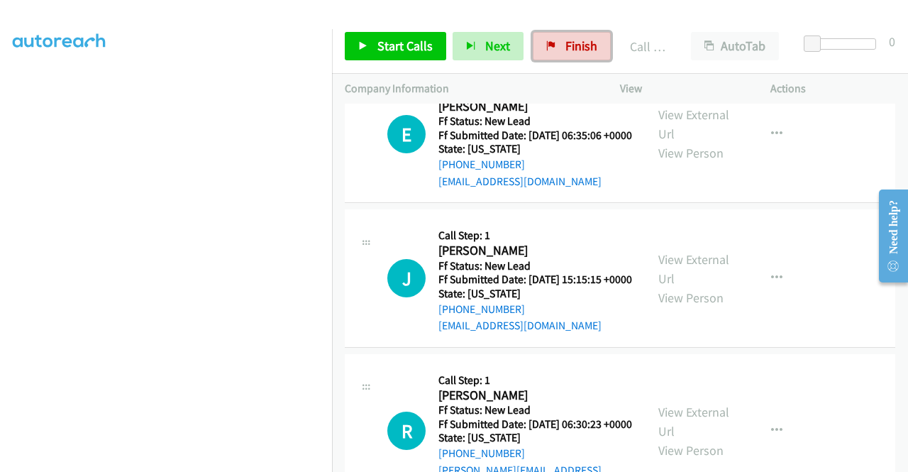
click at [548, 57] on link "Finish" at bounding box center [572, 46] width 78 height 28
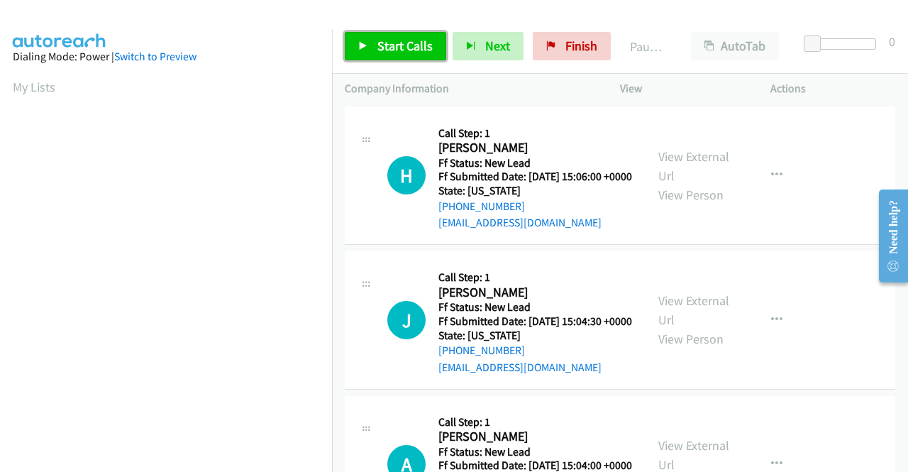
click at [405, 49] on span "Start Calls" at bounding box center [404, 46] width 55 height 16
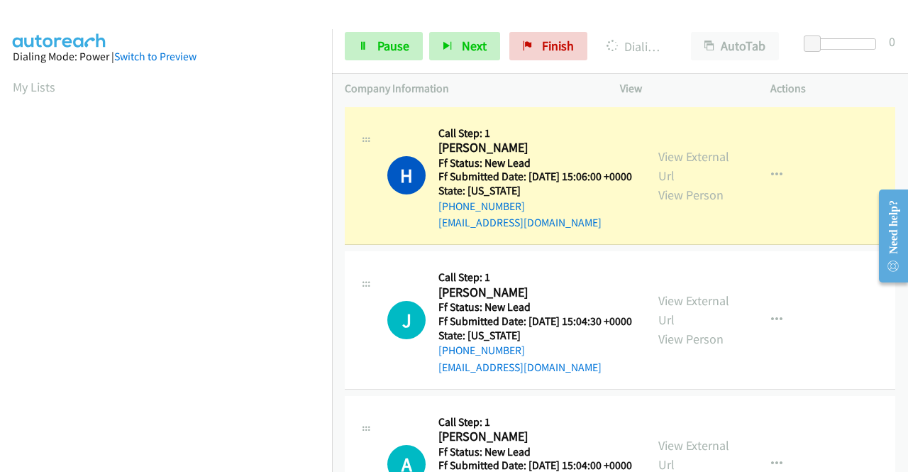
scroll to position [323, 0]
click at [688, 164] on link "View External Url" at bounding box center [693, 165] width 71 height 35
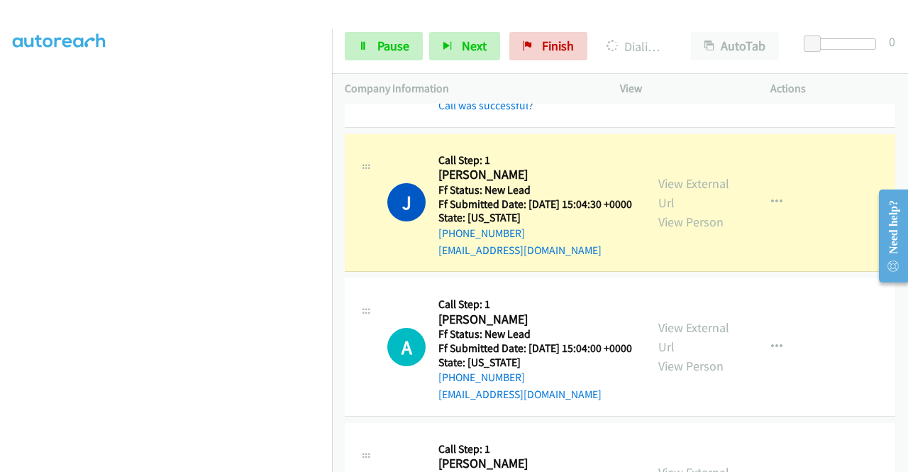
scroll to position [157, 0]
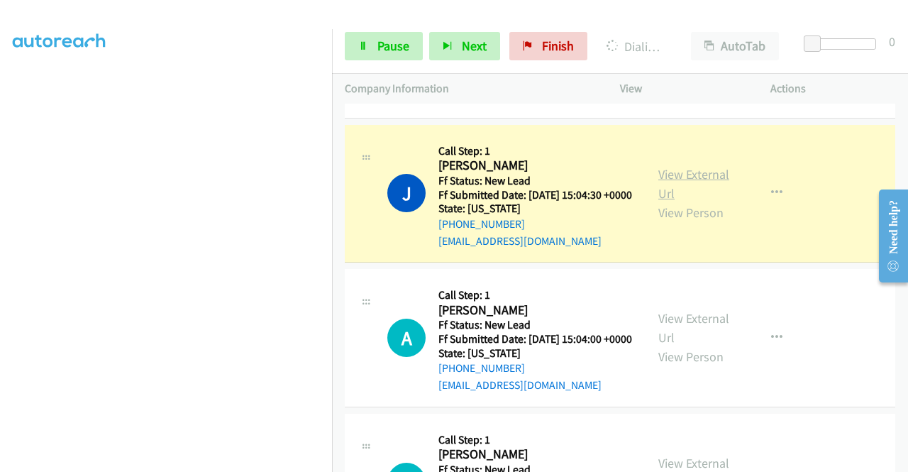
click at [670, 196] on link "View External Url" at bounding box center [693, 183] width 71 height 35
click at [356, 51] on link "Pause" at bounding box center [384, 46] width 78 height 28
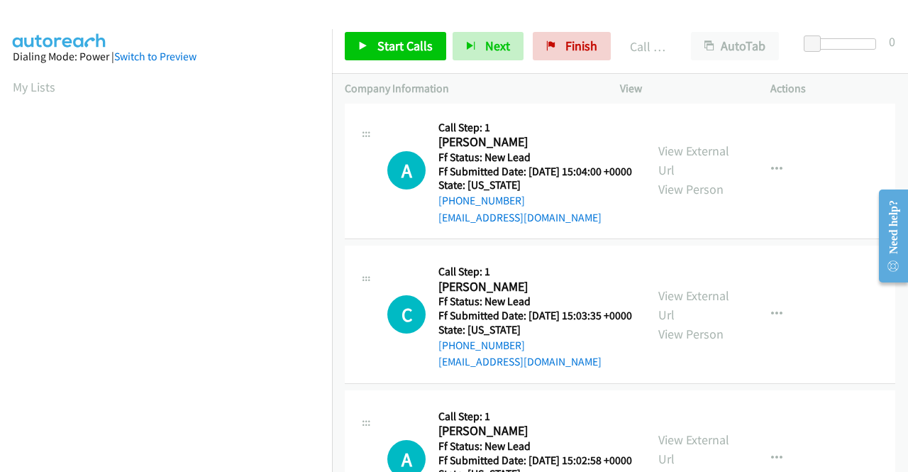
scroll to position [355, 0]
click at [421, 35] on link "Start Calls" at bounding box center [395, 46] width 101 height 28
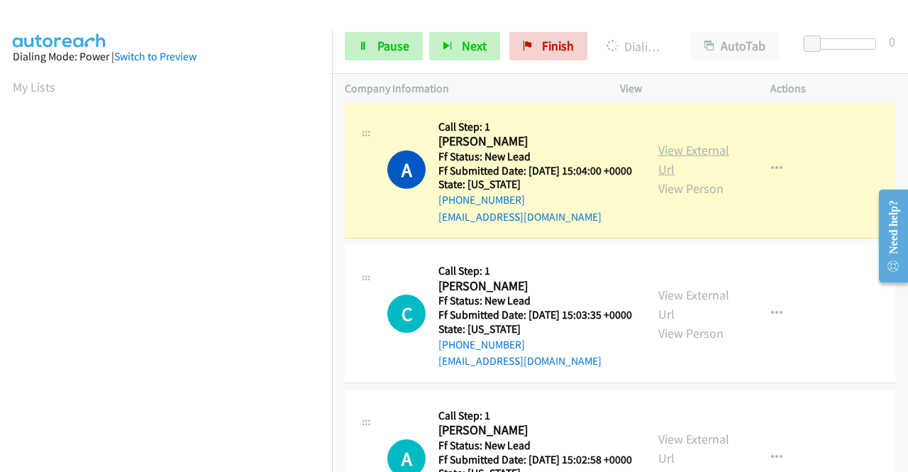
click at [668, 177] on link "View External Url" at bounding box center [693, 159] width 71 height 35
click at [0, 140] on aside "Dialing Mode: Power | Switch to Preview My Lists" at bounding box center [166, 108] width 332 height 785
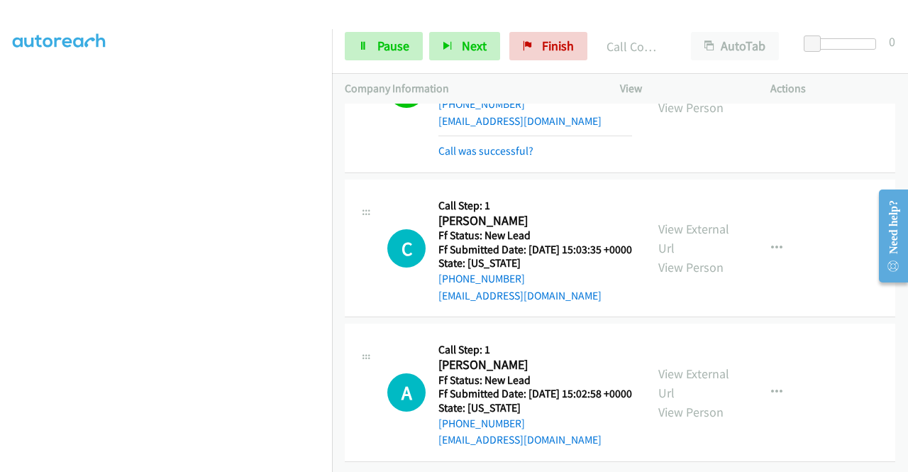
scroll to position [530, 0]
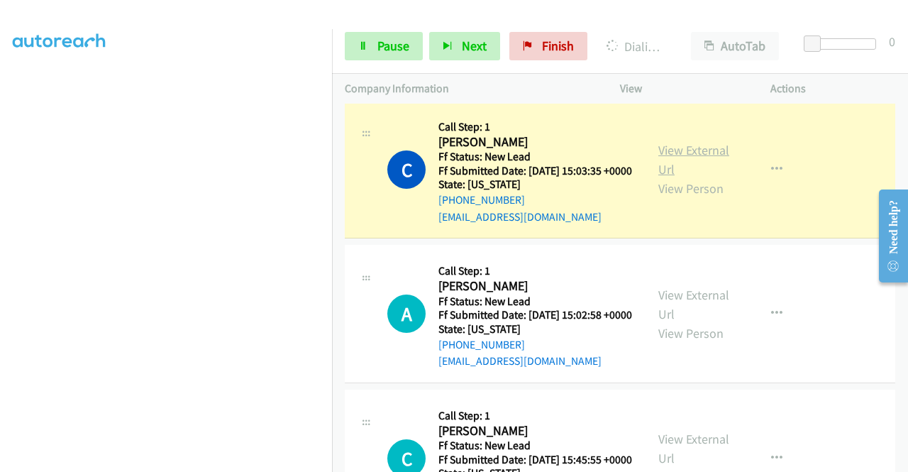
click at [698, 177] on link "View External Url" at bounding box center [693, 159] width 71 height 35
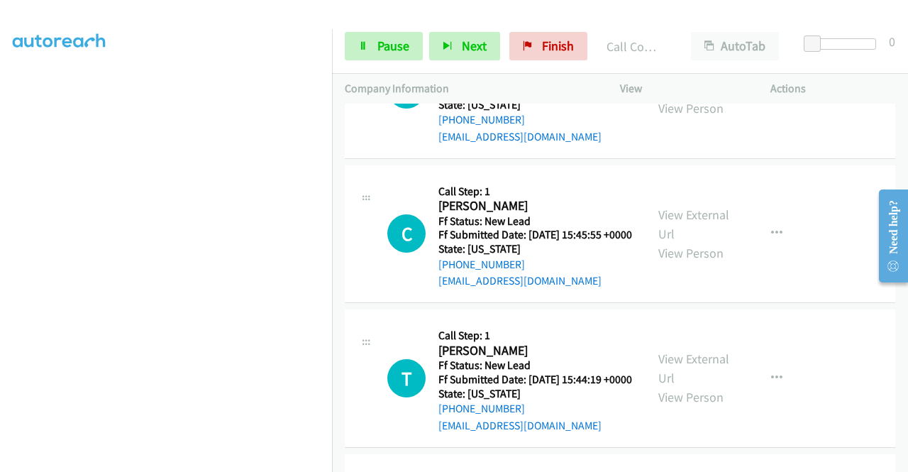
scroll to position [794, 0]
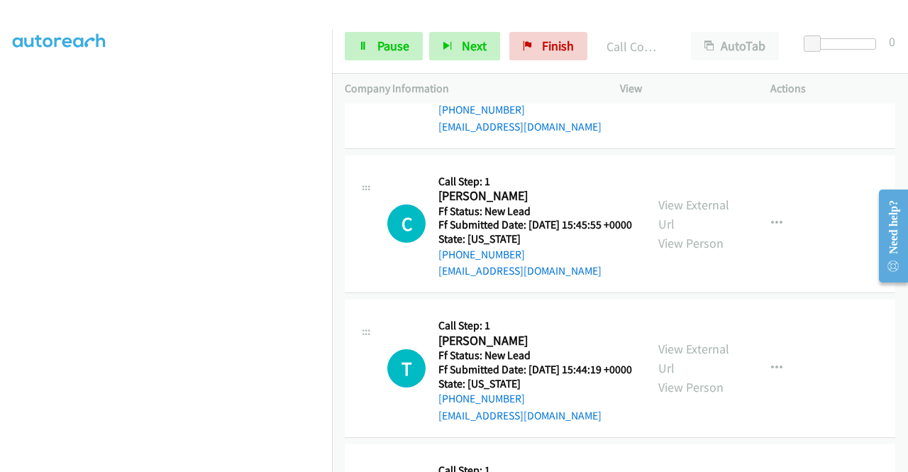
click at [892, 296] on td "C Callback Scheduled Call Step: 1 Chris Kovnesky America/Chicago Ff Status: New…" at bounding box center [620, 224] width 576 height 145
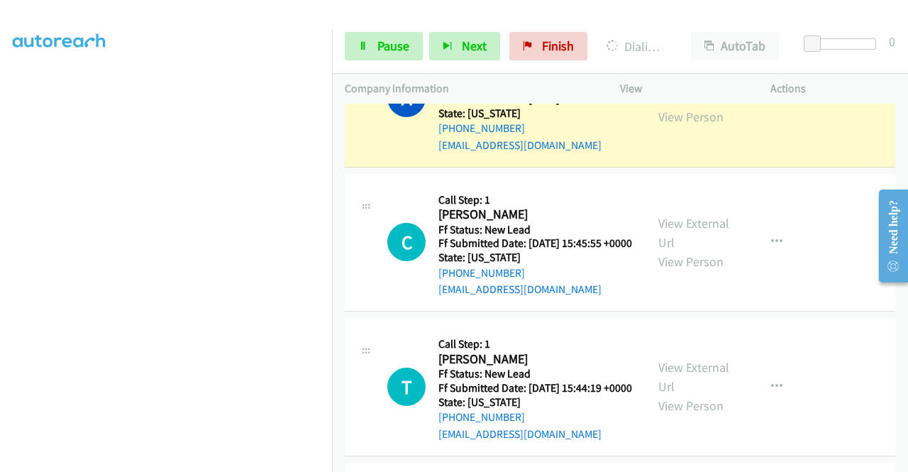
scroll to position [777, 0]
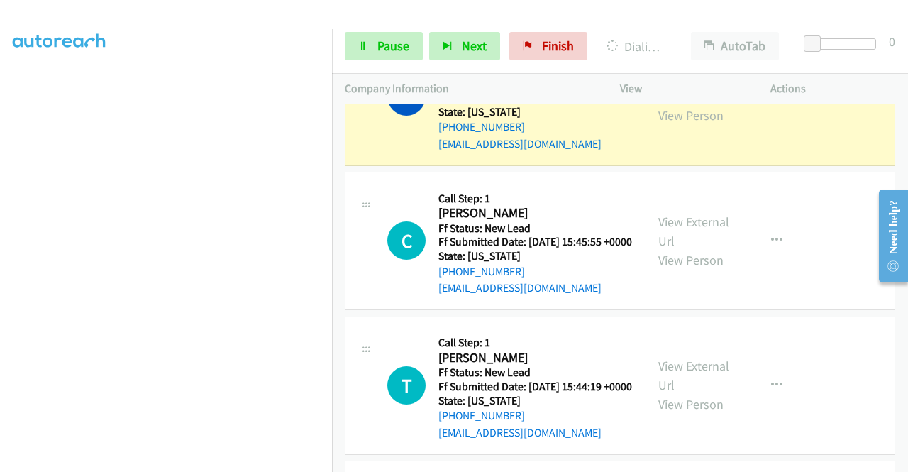
click at [695, 104] on link "View External Url" at bounding box center [693, 86] width 71 height 35
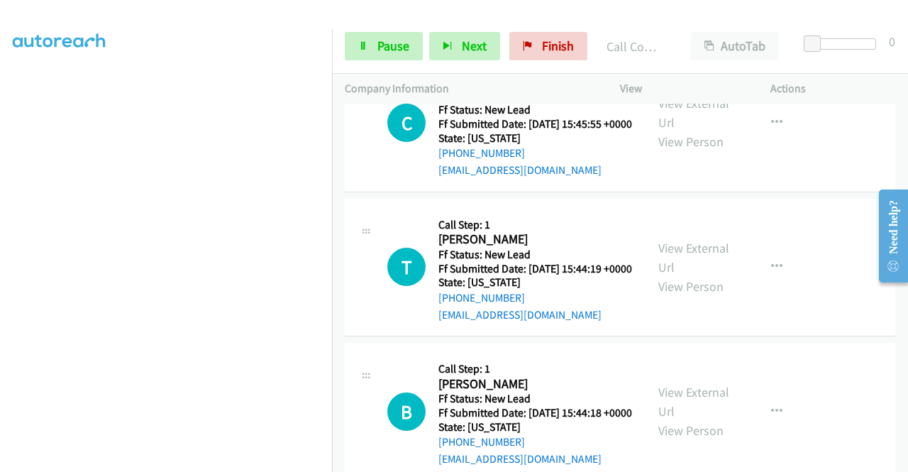
scroll to position [928, 0]
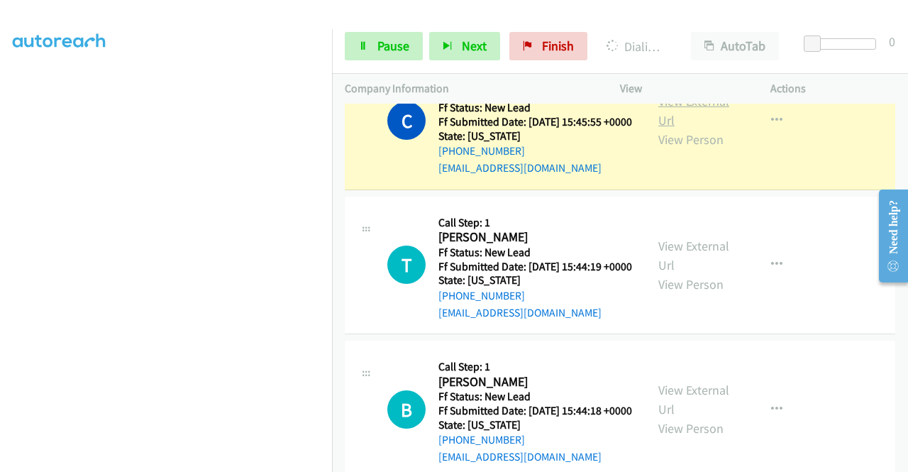
click at [665, 128] on link "View External Url" at bounding box center [693, 110] width 71 height 35
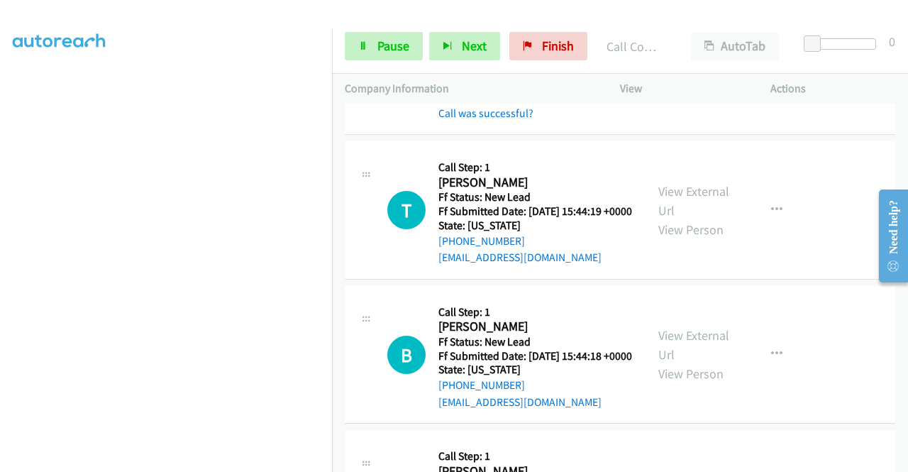
scroll to position [1126, 0]
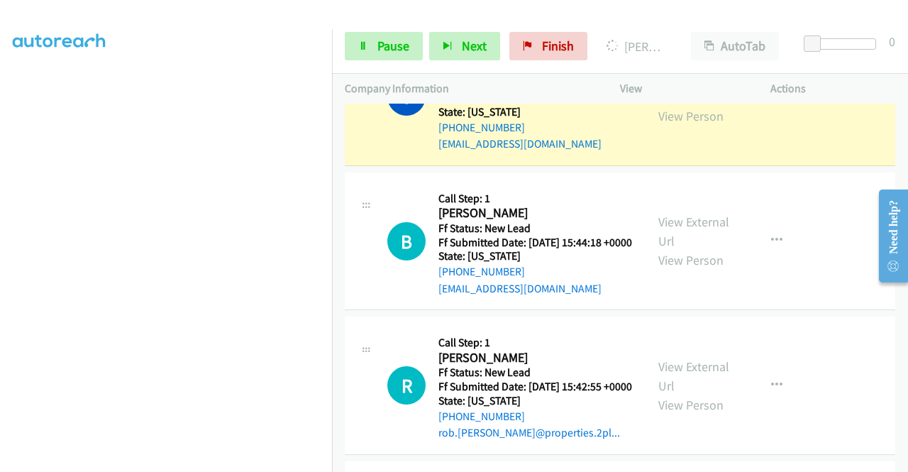
click at [668, 105] on link "View External Url" at bounding box center [693, 87] width 71 height 35
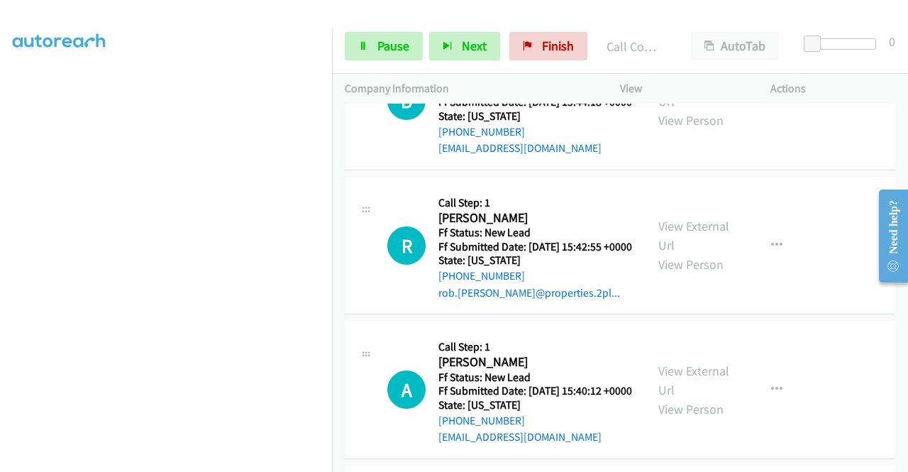
scroll to position [1325, 0]
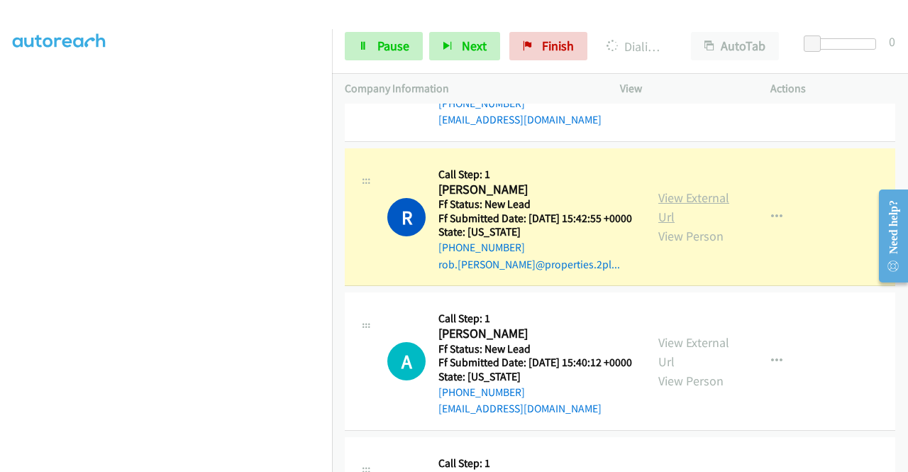
click at [669, 225] on link "View External Url" at bounding box center [693, 206] width 71 height 35
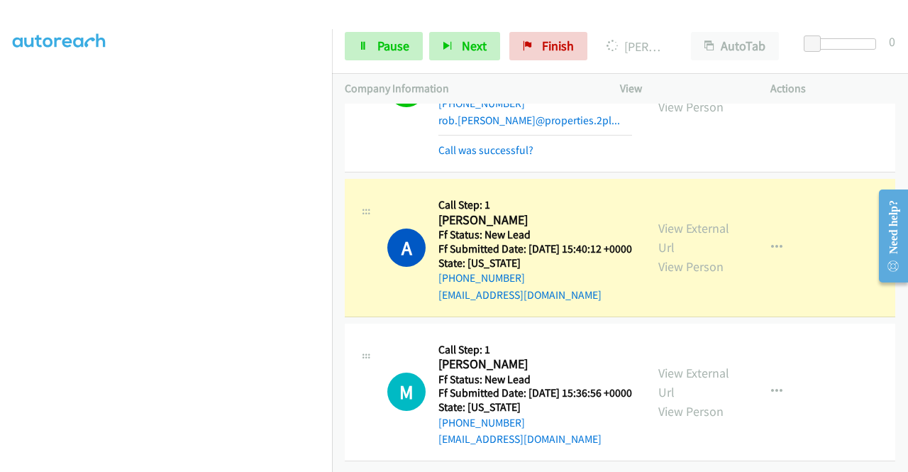
scroll to position [1629, 0]
click at [706, 220] on link "View External Url" at bounding box center [693, 237] width 71 height 35
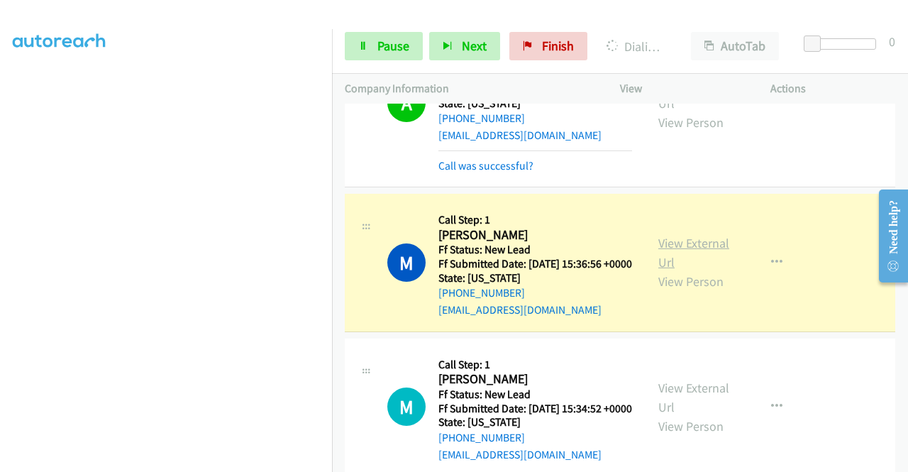
click at [675, 270] on link "View External Url" at bounding box center [693, 252] width 71 height 35
click at [390, 42] on span "Pause" at bounding box center [393, 46] width 32 height 16
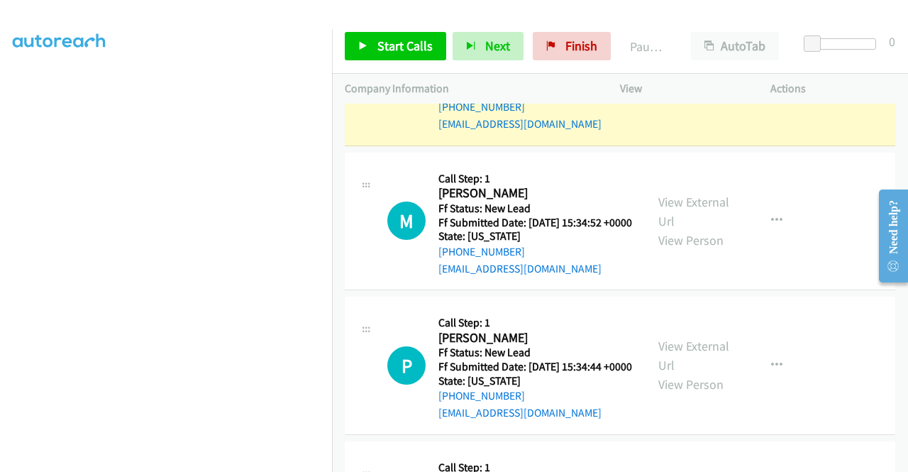
scroll to position [1743, 0]
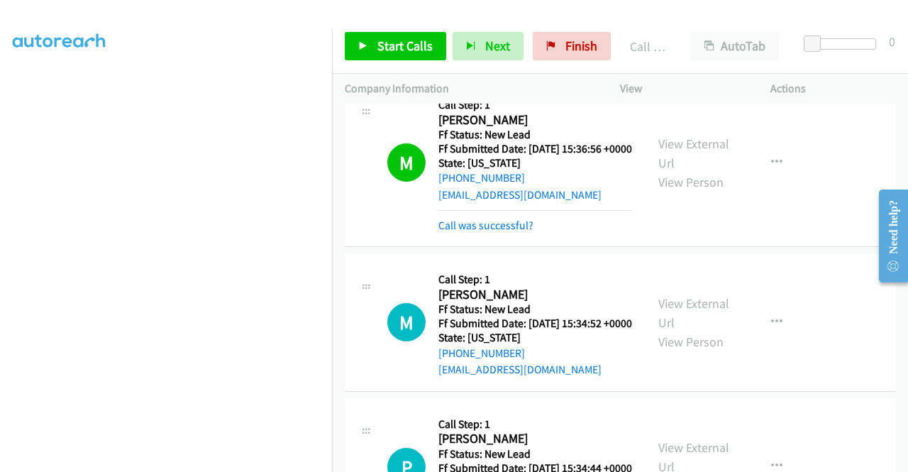
click at [604, 60] on div "Call was successful?" at bounding box center [535, 51] width 194 height 17
click at [547, 54] on link "Finish" at bounding box center [572, 46] width 78 height 28
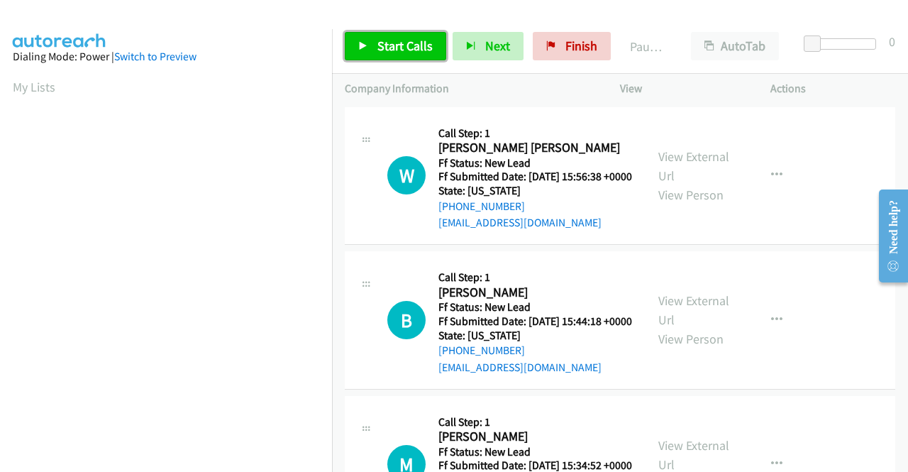
click at [386, 55] on link "Start Calls" at bounding box center [395, 46] width 101 height 28
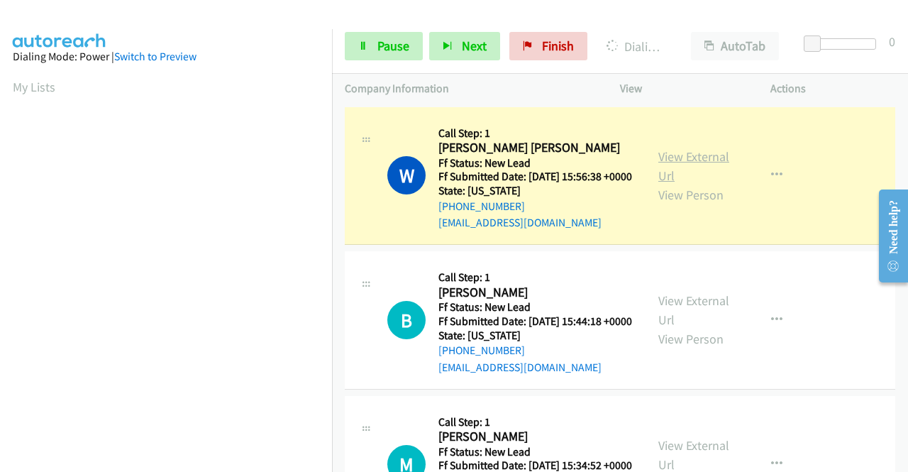
click at [663, 167] on link "View External Url" at bounding box center [693, 165] width 71 height 35
click at [0, 159] on aside "Dialing Mode: Power | Switch to Preview My Lists" at bounding box center [166, 421] width 332 height 785
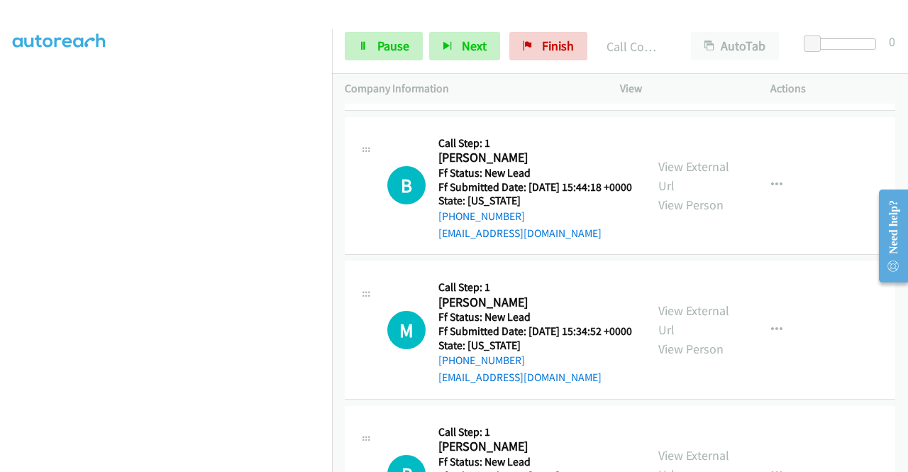
scroll to position [165, 0]
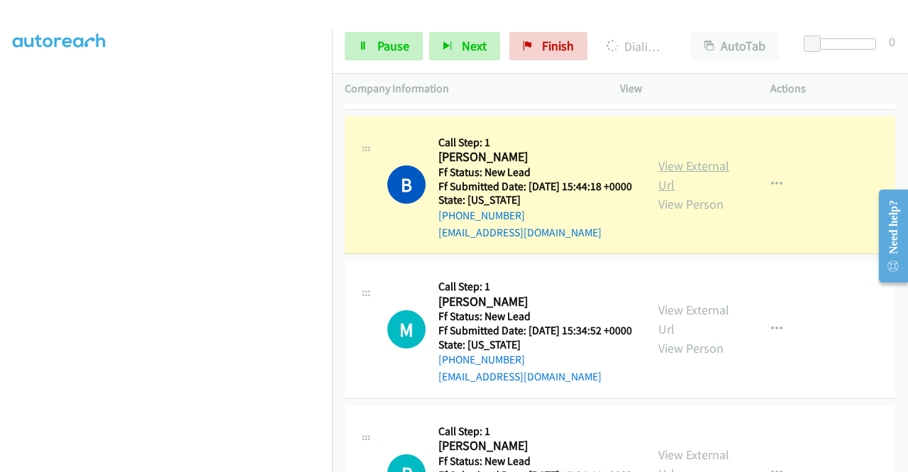
click at [671, 192] on link "View External Url" at bounding box center [693, 174] width 71 height 35
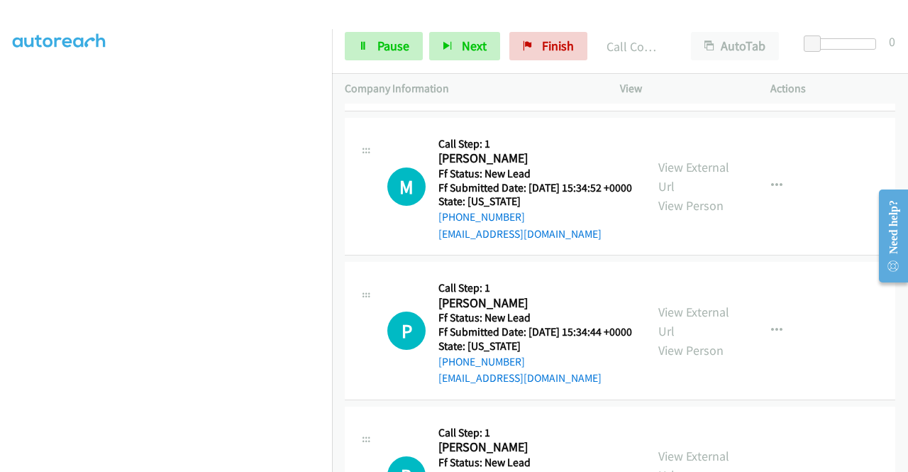
scroll to position [345, 0]
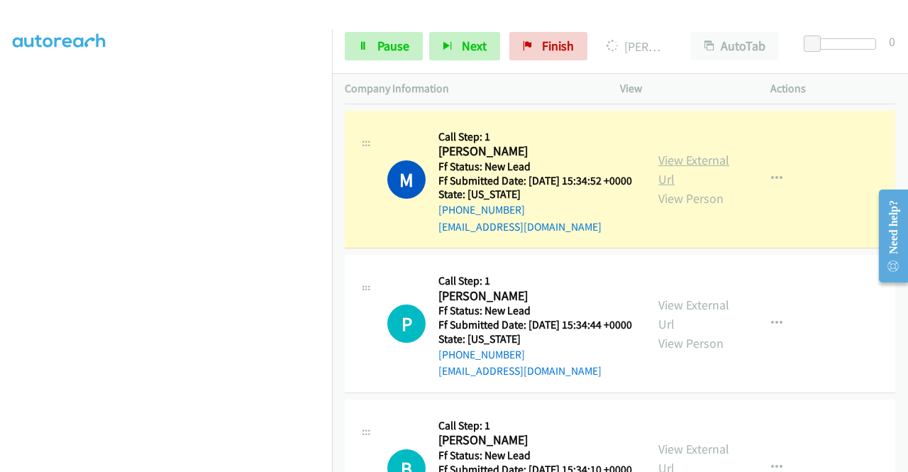
click at [690, 187] on link "View External Url" at bounding box center [693, 169] width 71 height 35
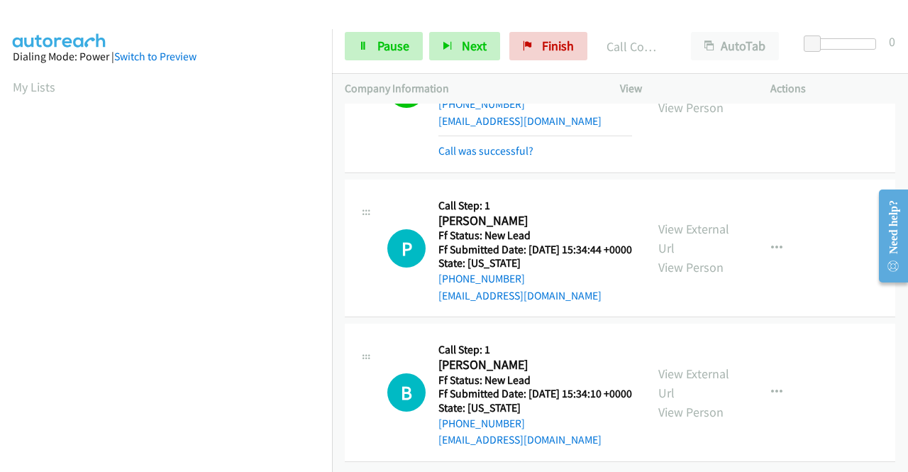
scroll to position [530, 0]
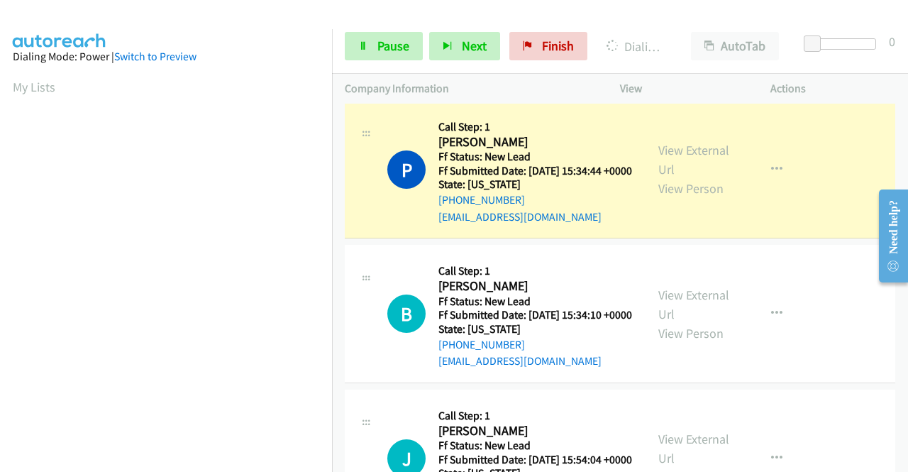
click at [631, 155] on div "P Callback Scheduled Call Step: 1 [PERSON_NAME] America/Los_Angeles Ff Status: …" at bounding box center [495, 169] width 301 height 112
click at [677, 177] on link "View External Url" at bounding box center [693, 159] width 71 height 35
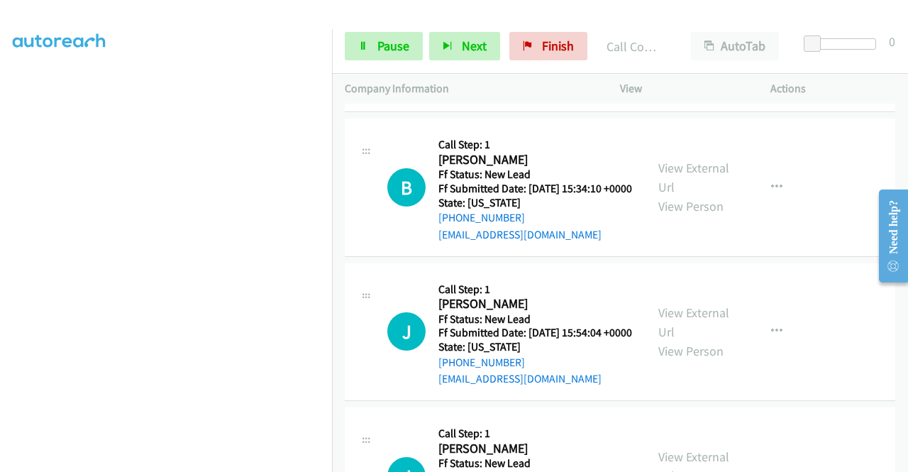
scroll to position [704, 0]
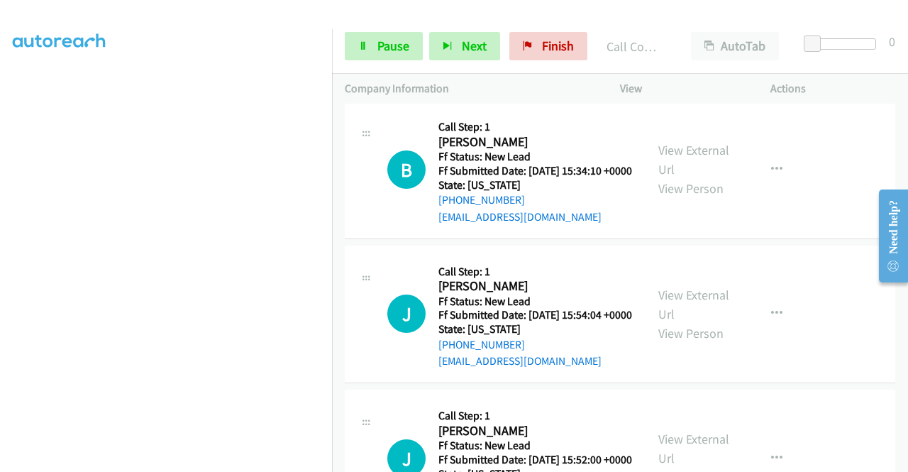
click at [357, 31] on div "Start Calls Pause Next Finish Call Completed AutoTab AutoTab 0" at bounding box center [620, 46] width 576 height 55
click at [365, 40] on link "Pause" at bounding box center [384, 46] width 78 height 28
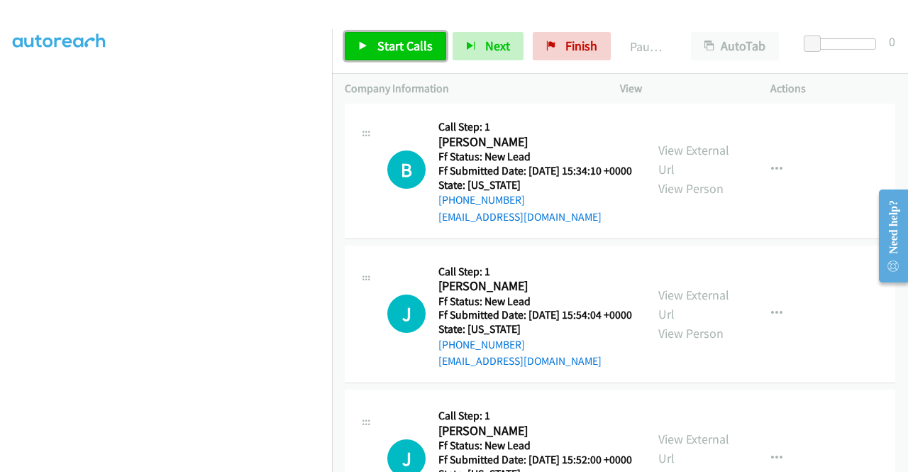
click at [406, 46] on span "Start Calls" at bounding box center [404, 46] width 55 height 16
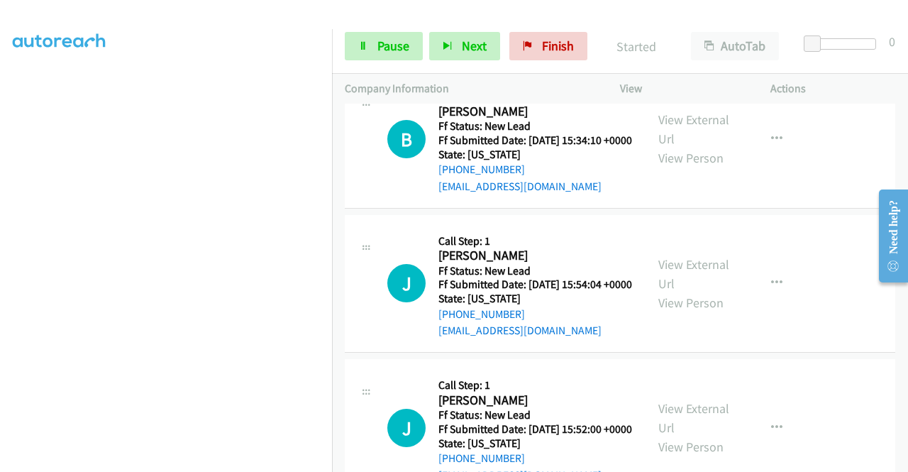
scroll to position [743, 0]
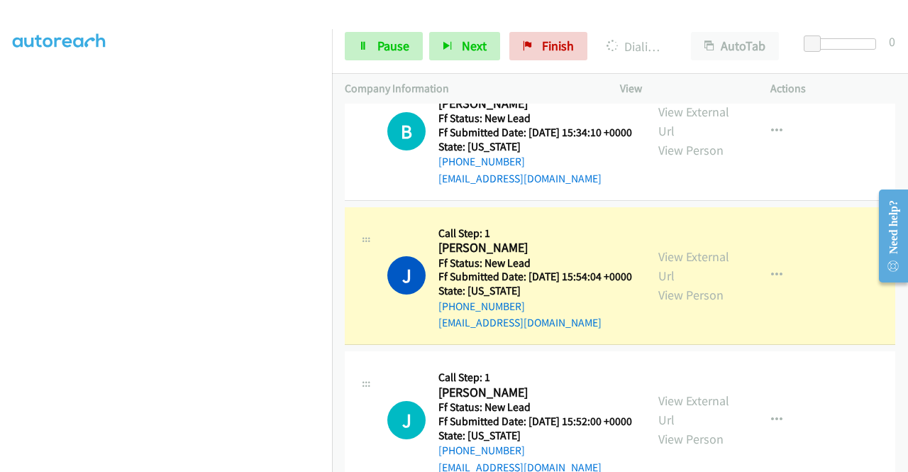
click at [9, 182] on aside "Dialing Mode: Power | Switch to Preview My Lists" at bounding box center [166, 108] width 332 height 785
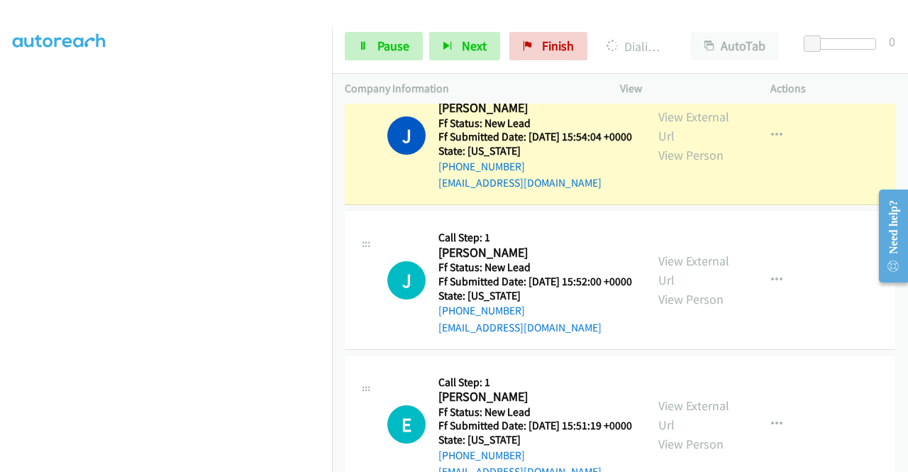
scroll to position [884, 0]
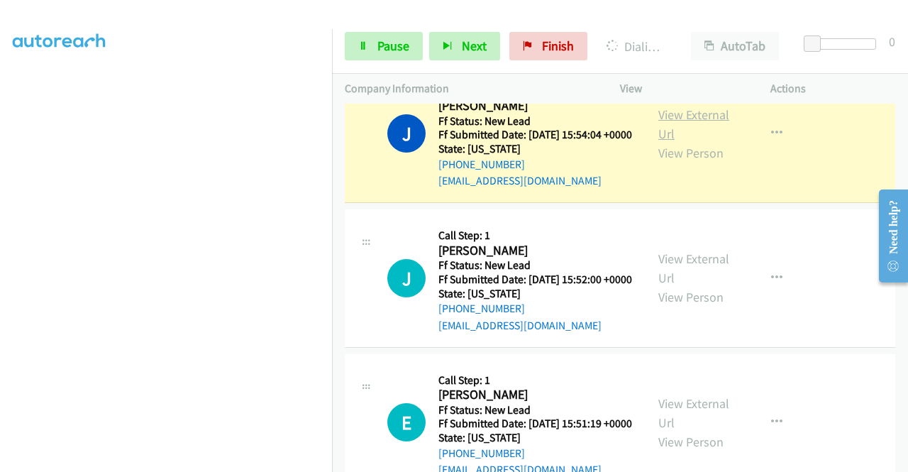
click at [674, 142] on link "View External Url" at bounding box center [693, 123] width 71 height 35
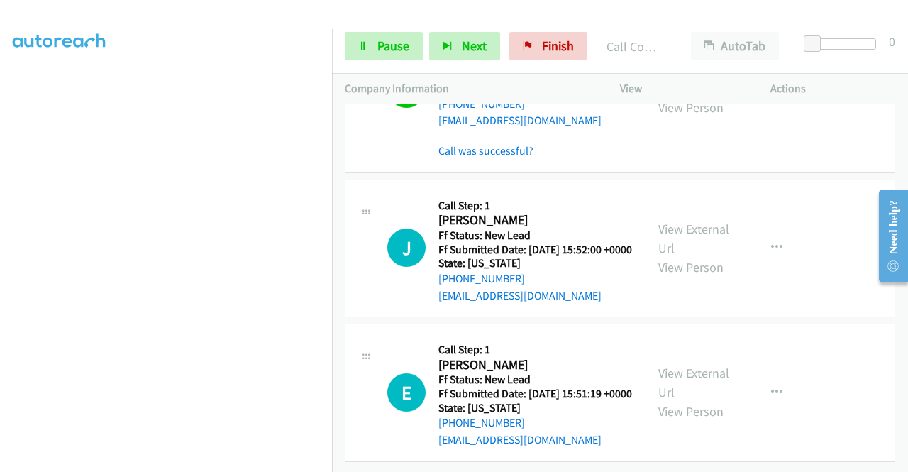
scroll to position [1064, 0]
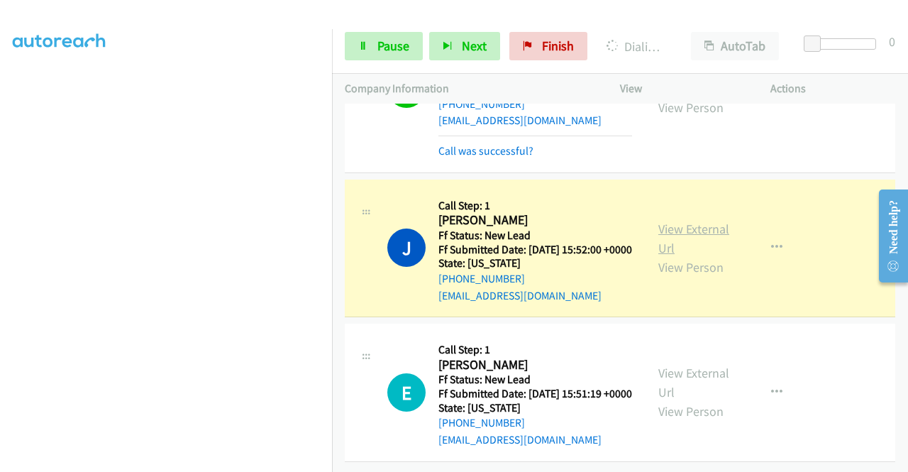
click at [709, 221] on link "View External Url" at bounding box center [693, 238] width 71 height 35
click at [353, 40] on link "Pause" at bounding box center [384, 46] width 78 height 28
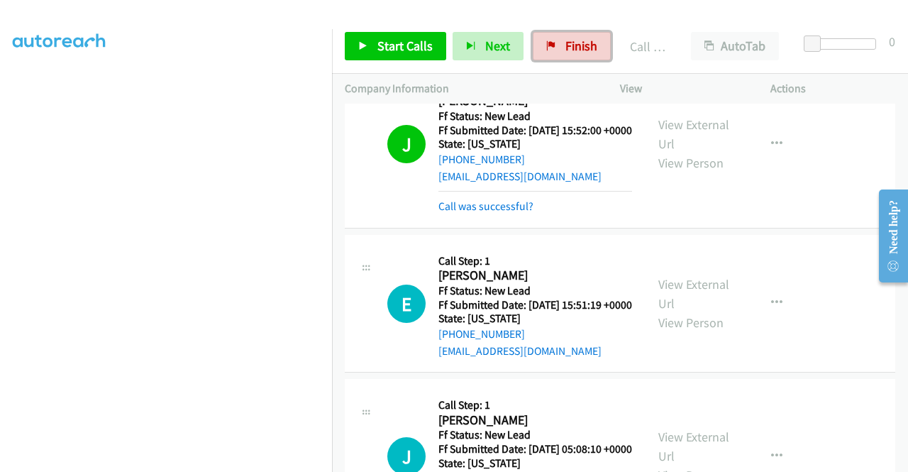
click at [550, 42] on icon at bounding box center [551, 47] width 10 height 10
